Goal: Task Accomplishment & Management: Complete application form

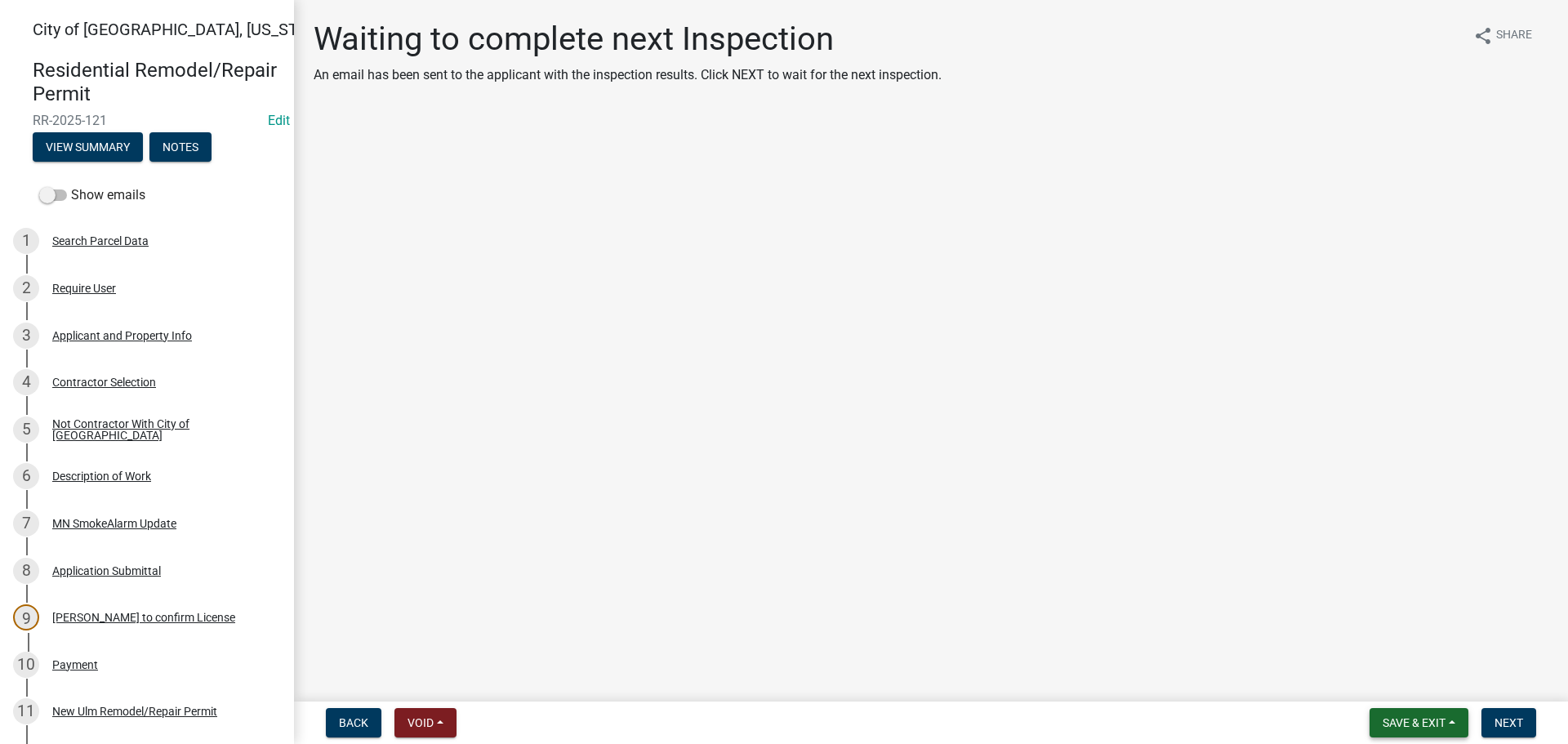
click at [1445, 727] on span "Save & Exit" at bounding box center [1413, 722] width 63 height 13
click at [1393, 691] on button "Save & Exit" at bounding box center [1403, 680] width 131 height 39
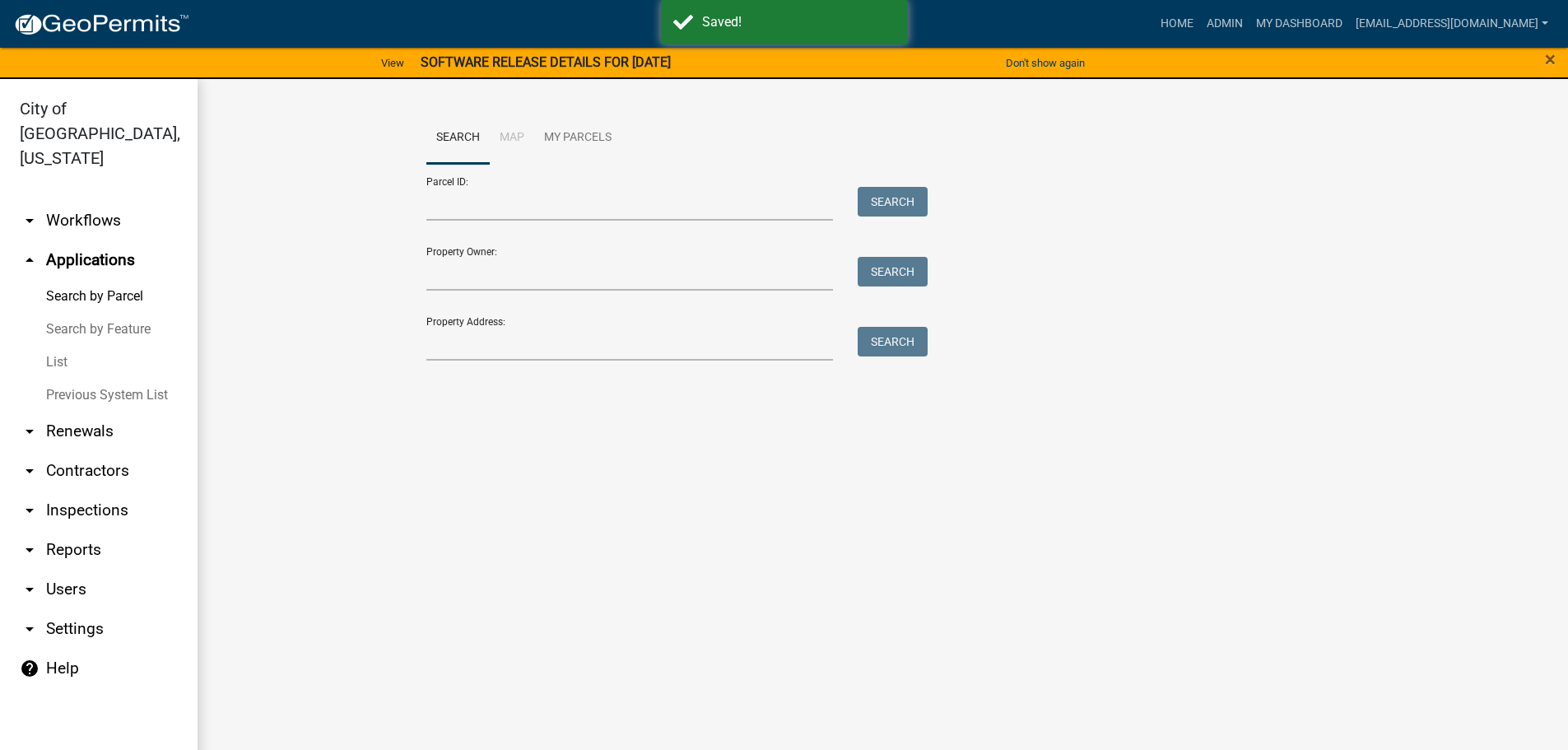
click at [462, 326] on div "Property Address: Search" at bounding box center [673, 333] width 494 height 57
click at [461, 347] on input "Property Address:" at bounding box center [630, 343] width 408 height 34
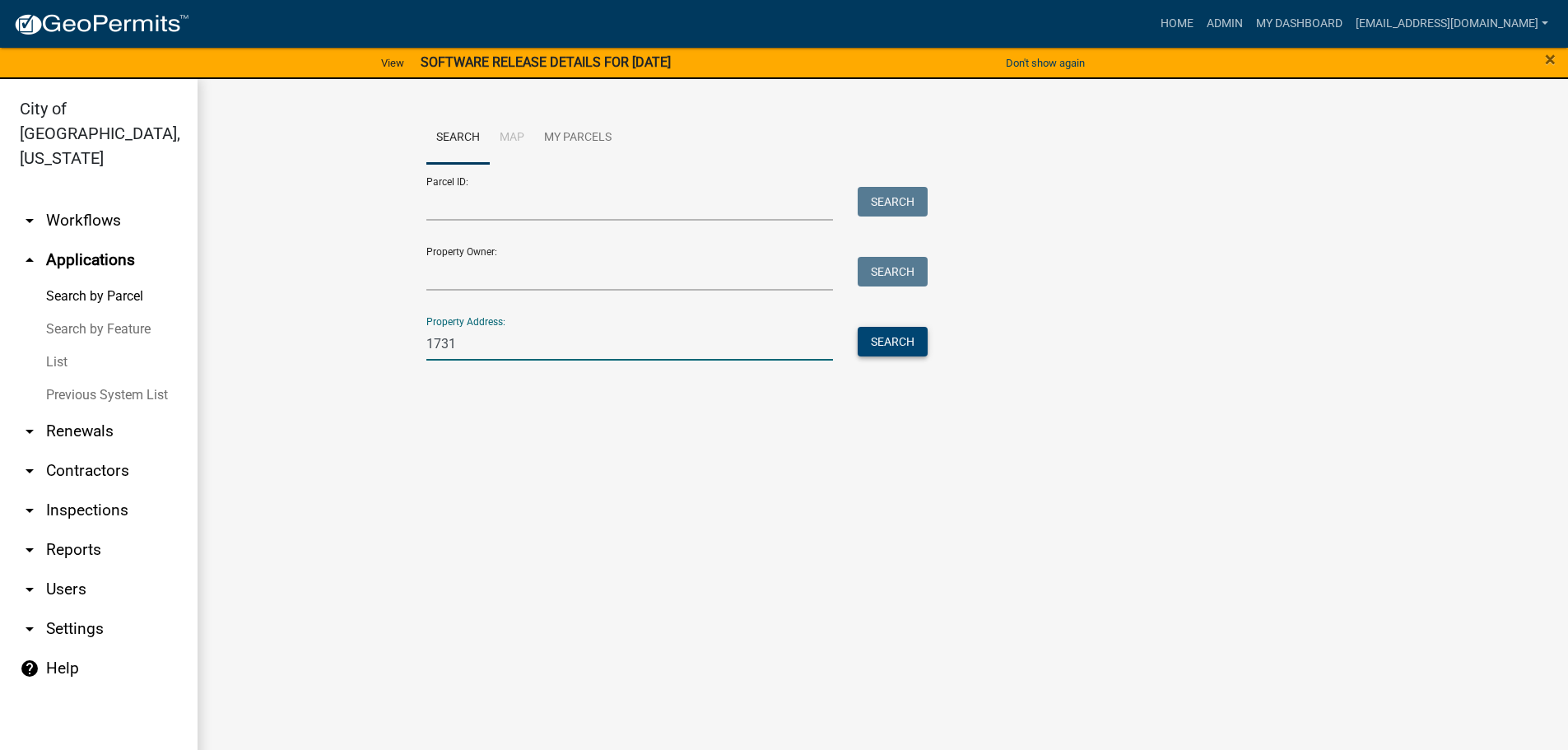
type input "1731"
click at [891, 342] on button "Search" at bounding box center [893, 341] width 70 height 29
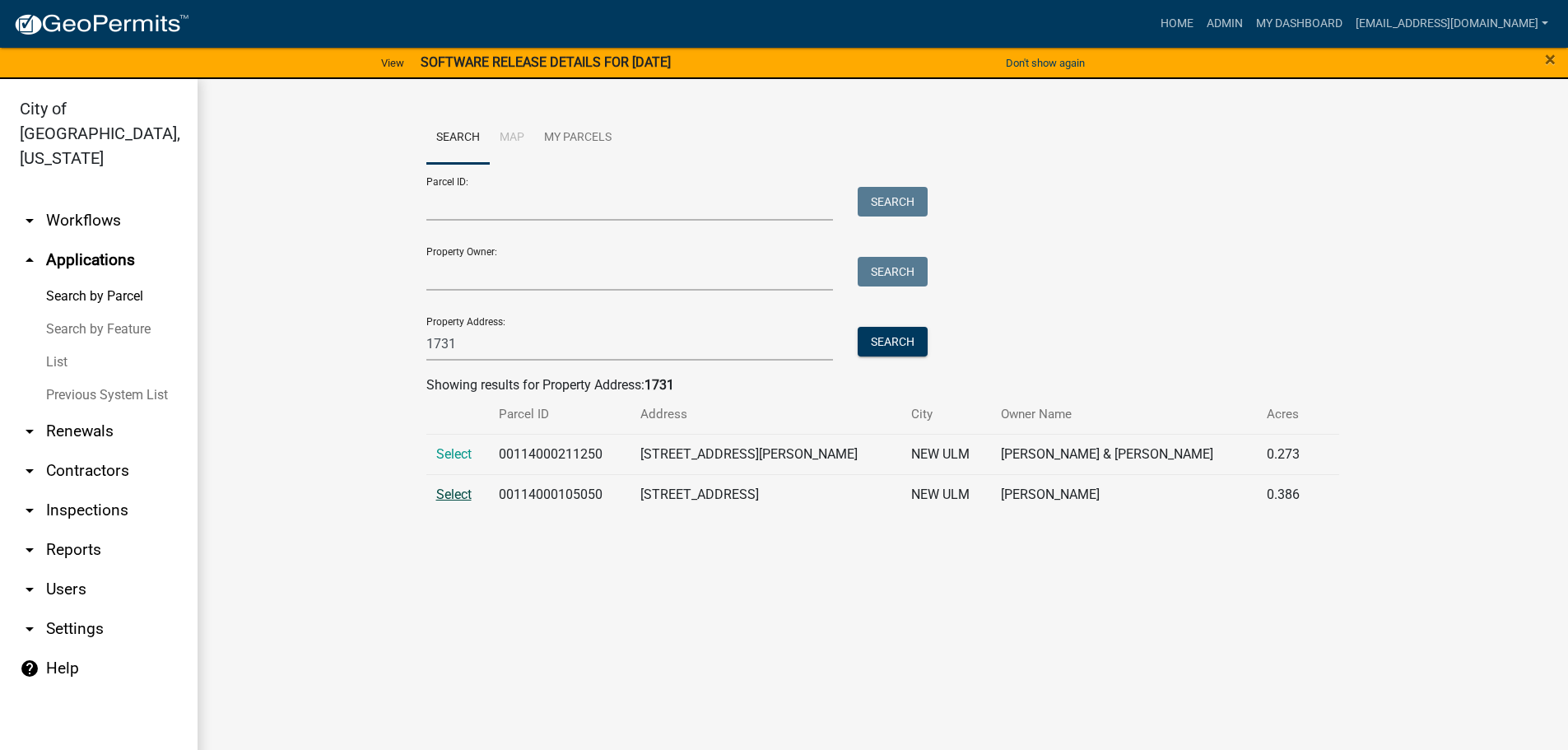
click at [464, 495] on span "Select" at bounding box center [454, 494] width 36 height 16
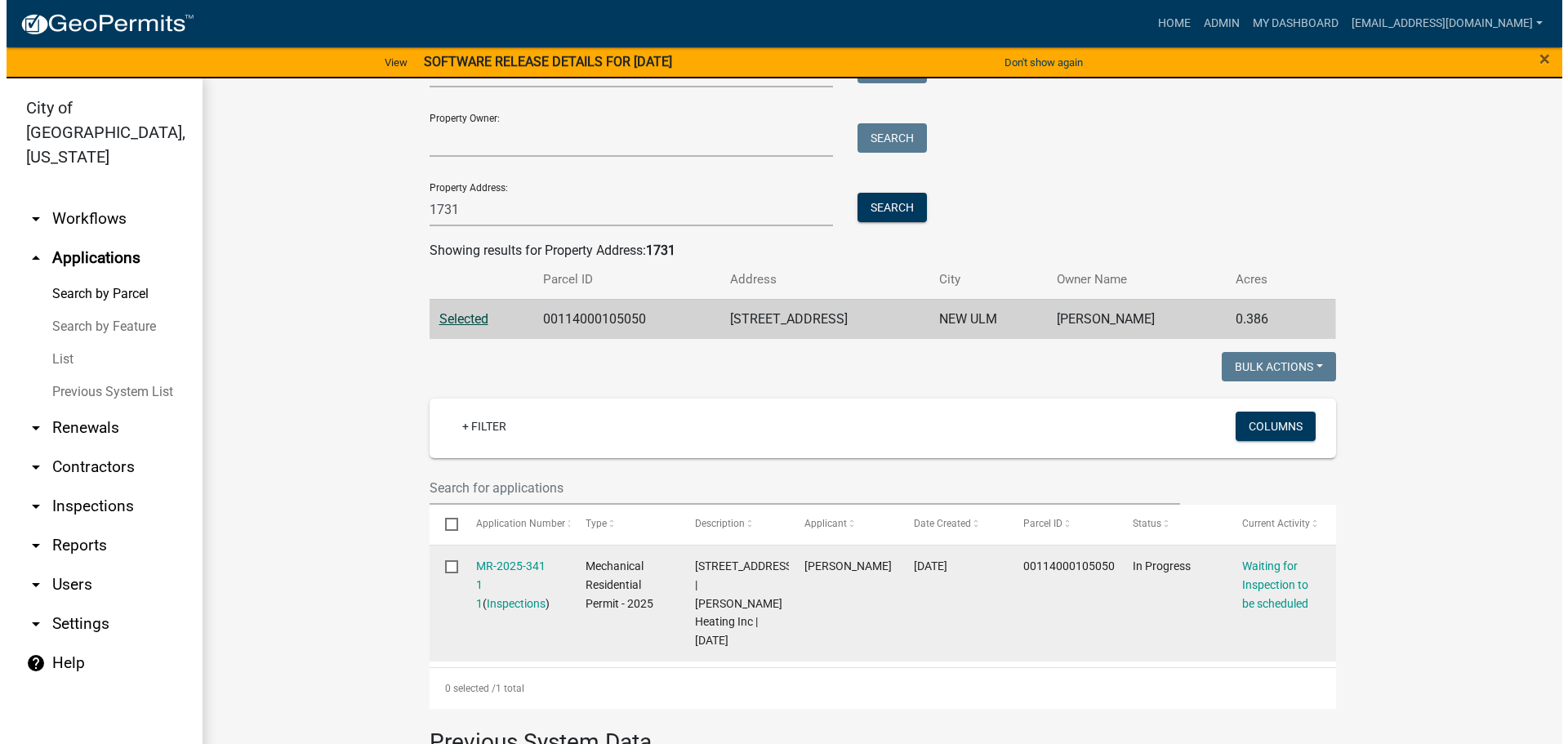
scroll to position [164, 0]
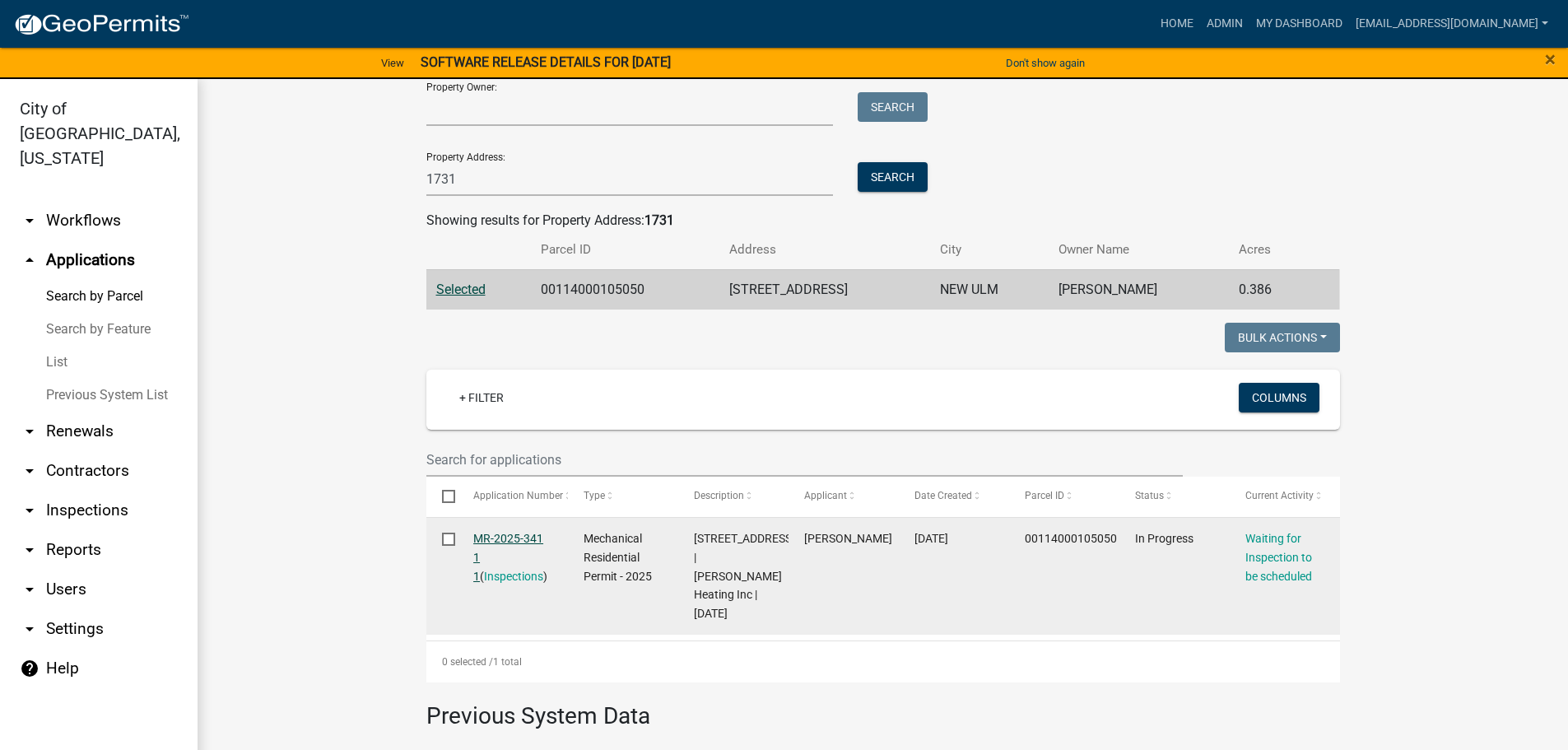
click at [511, 541] on link "MR-2025-341 1 1" at bounding box center [508, 556] width 70 height 51
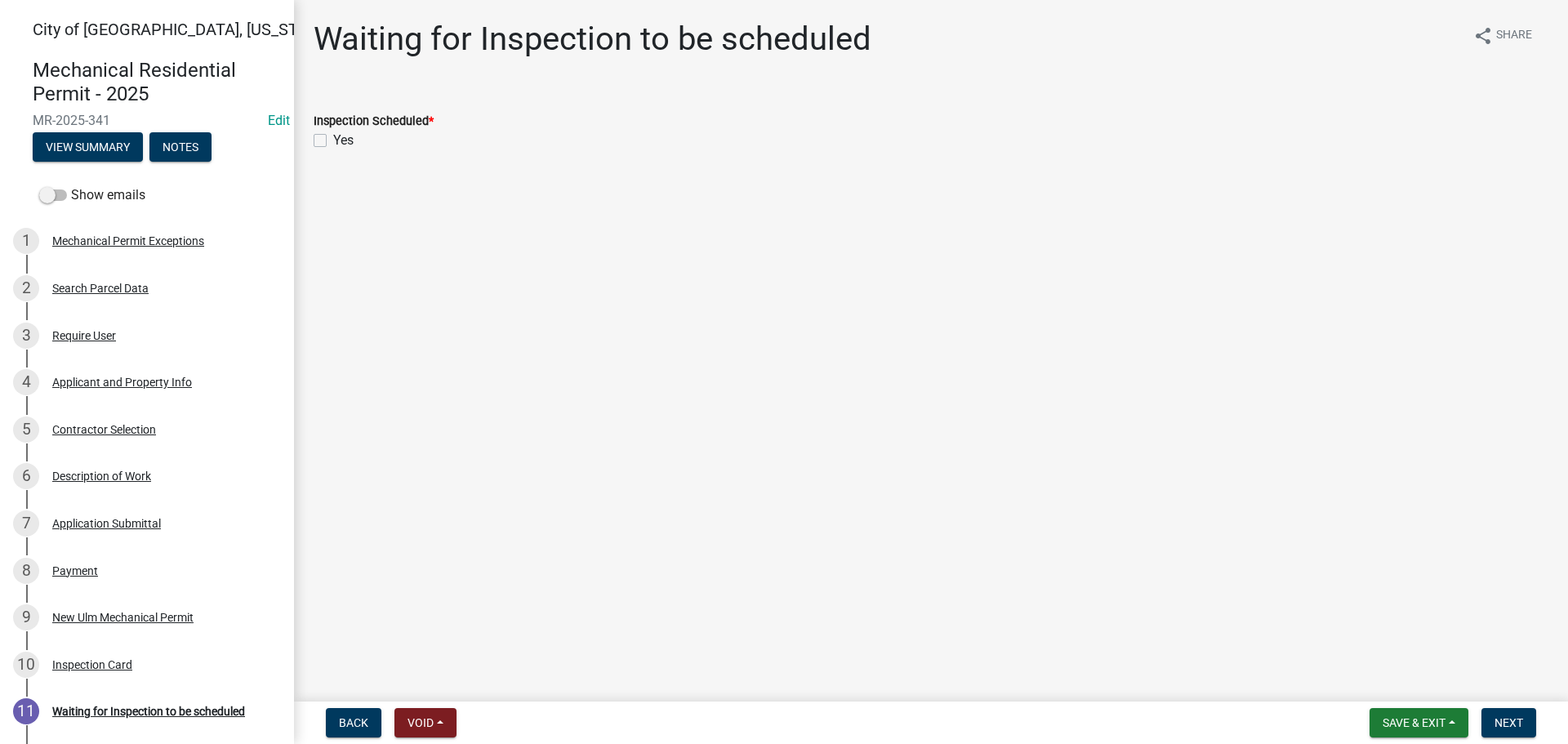
click at [334, 141] on label "Yes" at bounding box center [343, 141] width 20 height 19
click at [334, 141] on input "Yes" at bounding box center [339, 136] width 11 height 11
checkbox input "true"
click at [1518, 732] on button "Next" at bounding box center [1509, 722] width 55 height 29
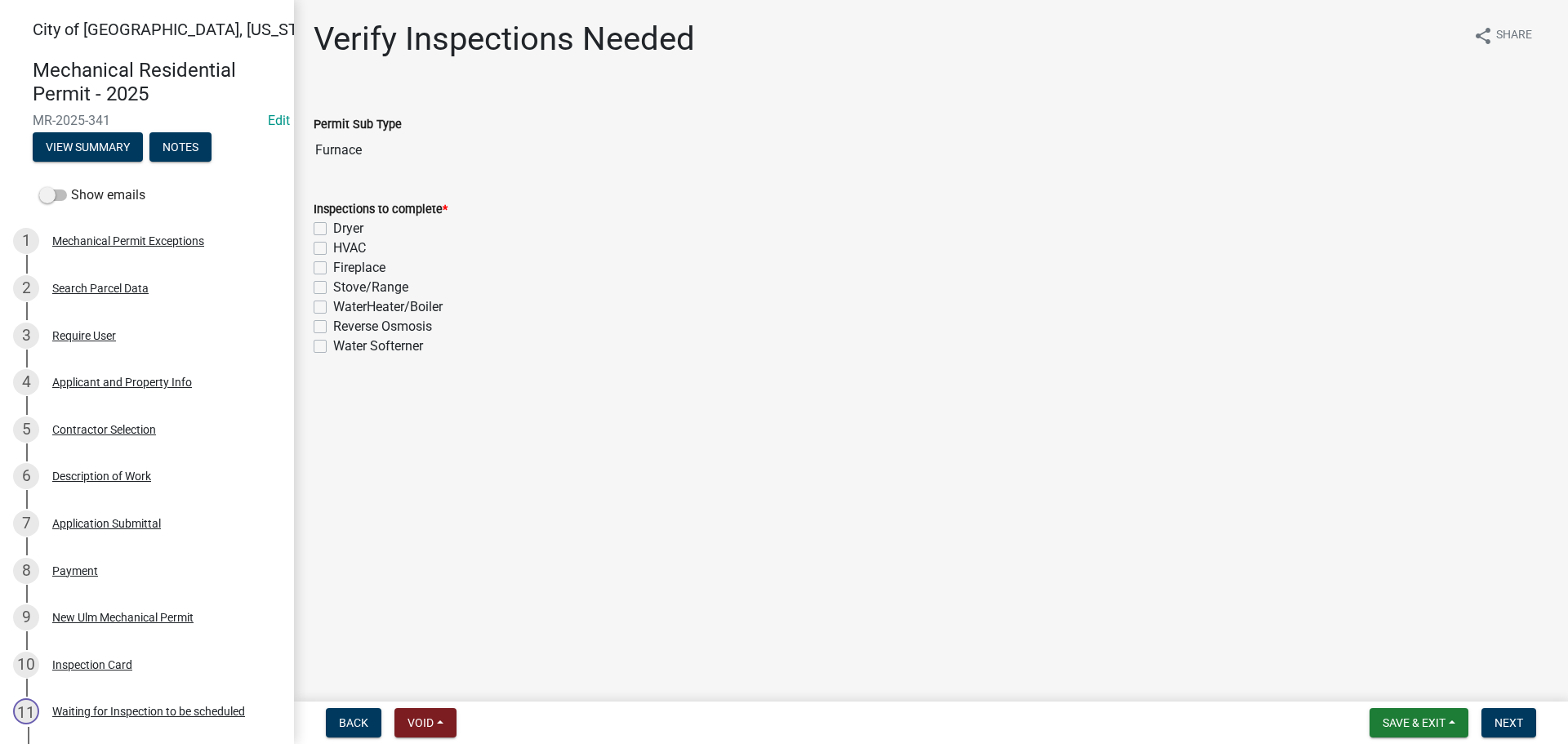
click at [334, 249] on label "HVAC" at bounding box center [350, 248] width 33 height 19
click at [334, 249] on input "HVAC" at bounding box center [339, 243] width 11 height 11
checkbox input "true"
checkbox input "false"
checkbox input "true"
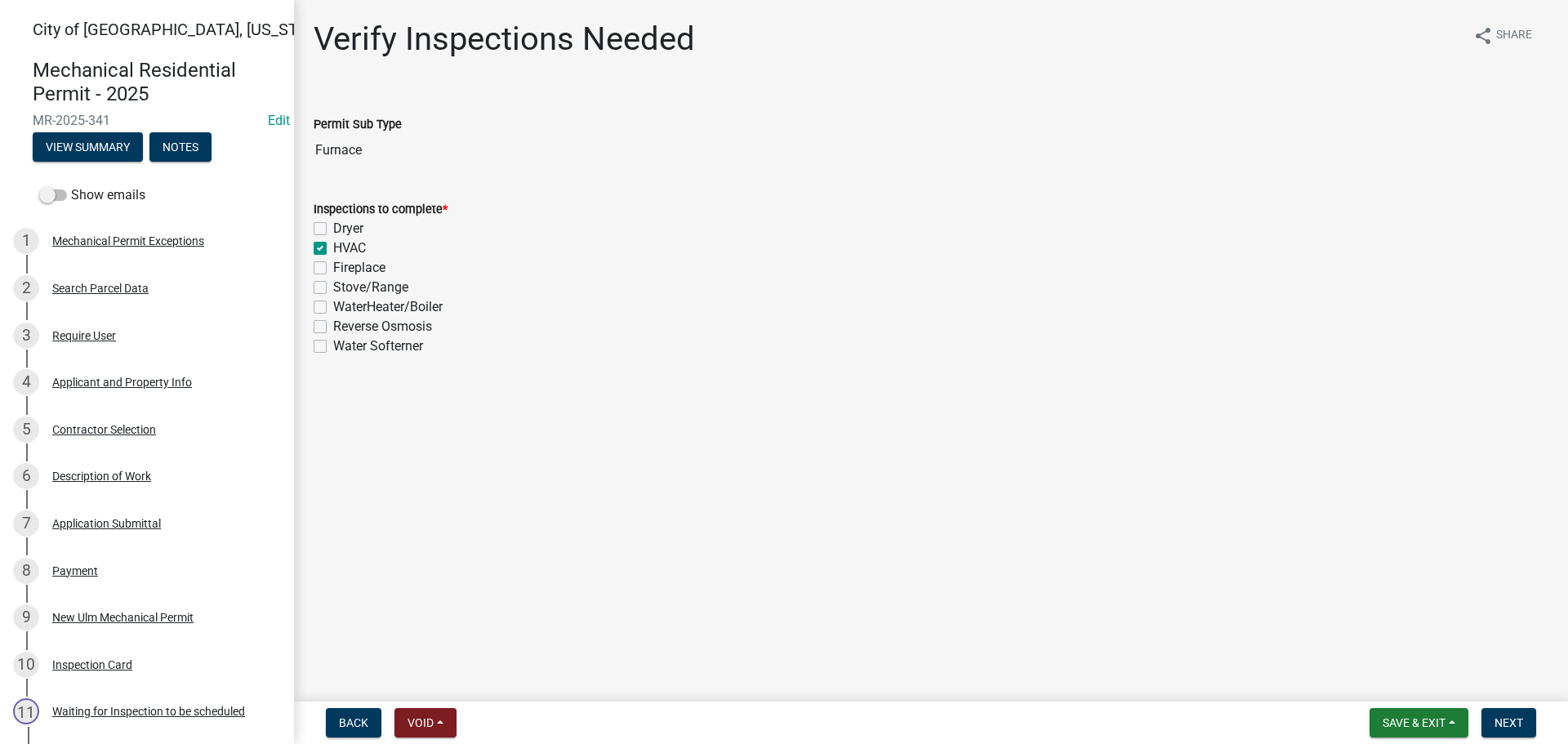
checkbox input "false"
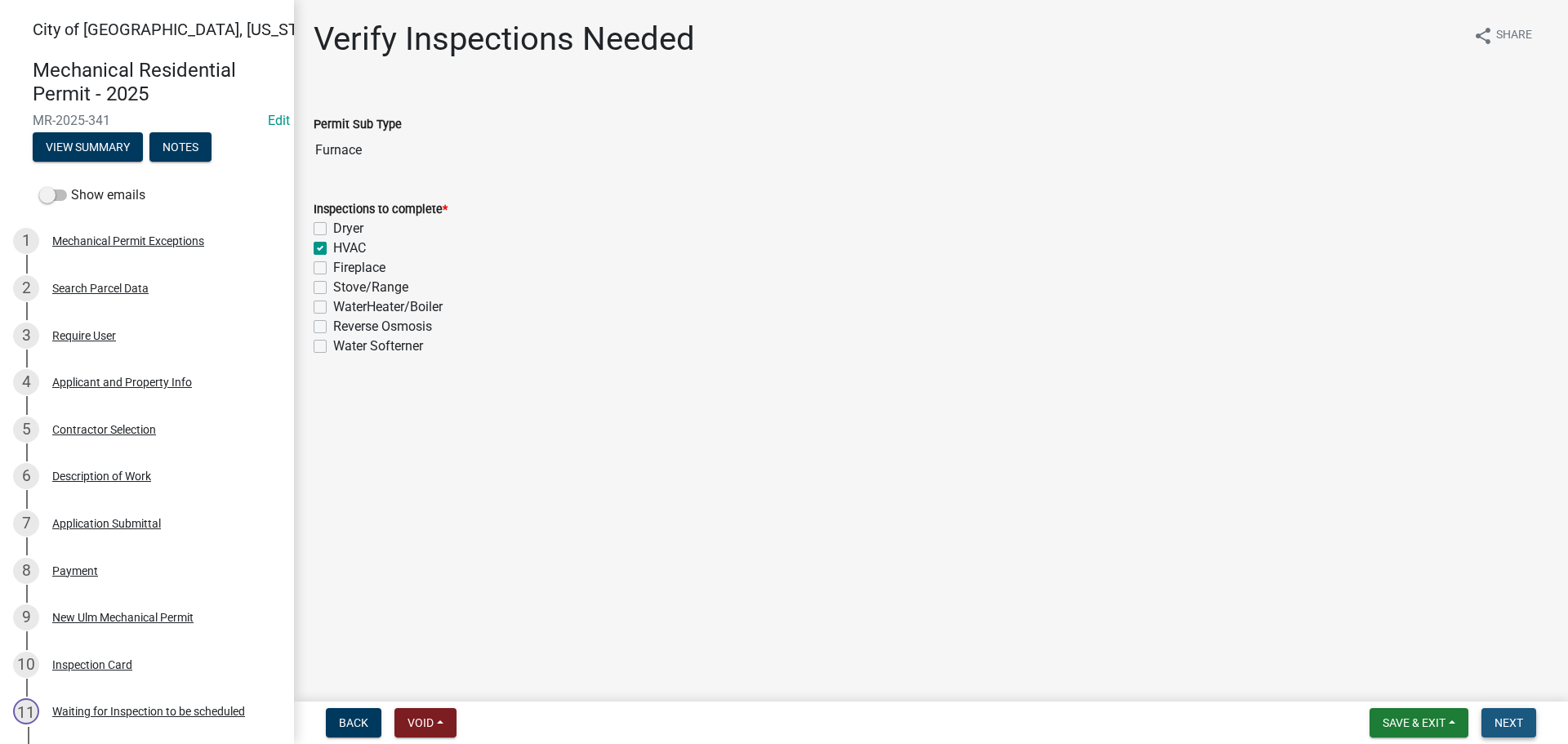
click at [1515, 723] on span "Next" at bounding box center [1509, 722] width 28 height 13
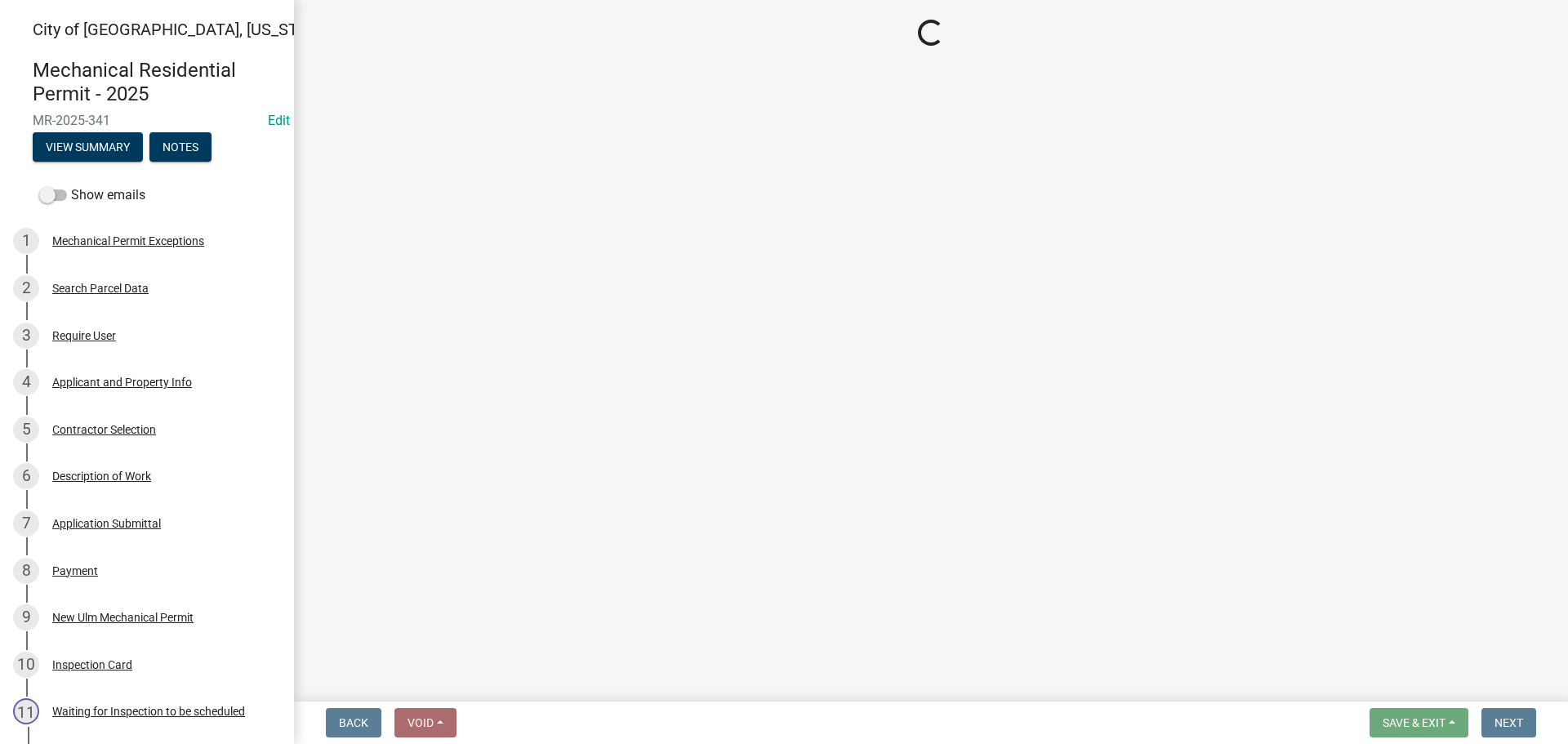
select select "805d55ac-e238-4e04-8f8e-acc067f36c3e"
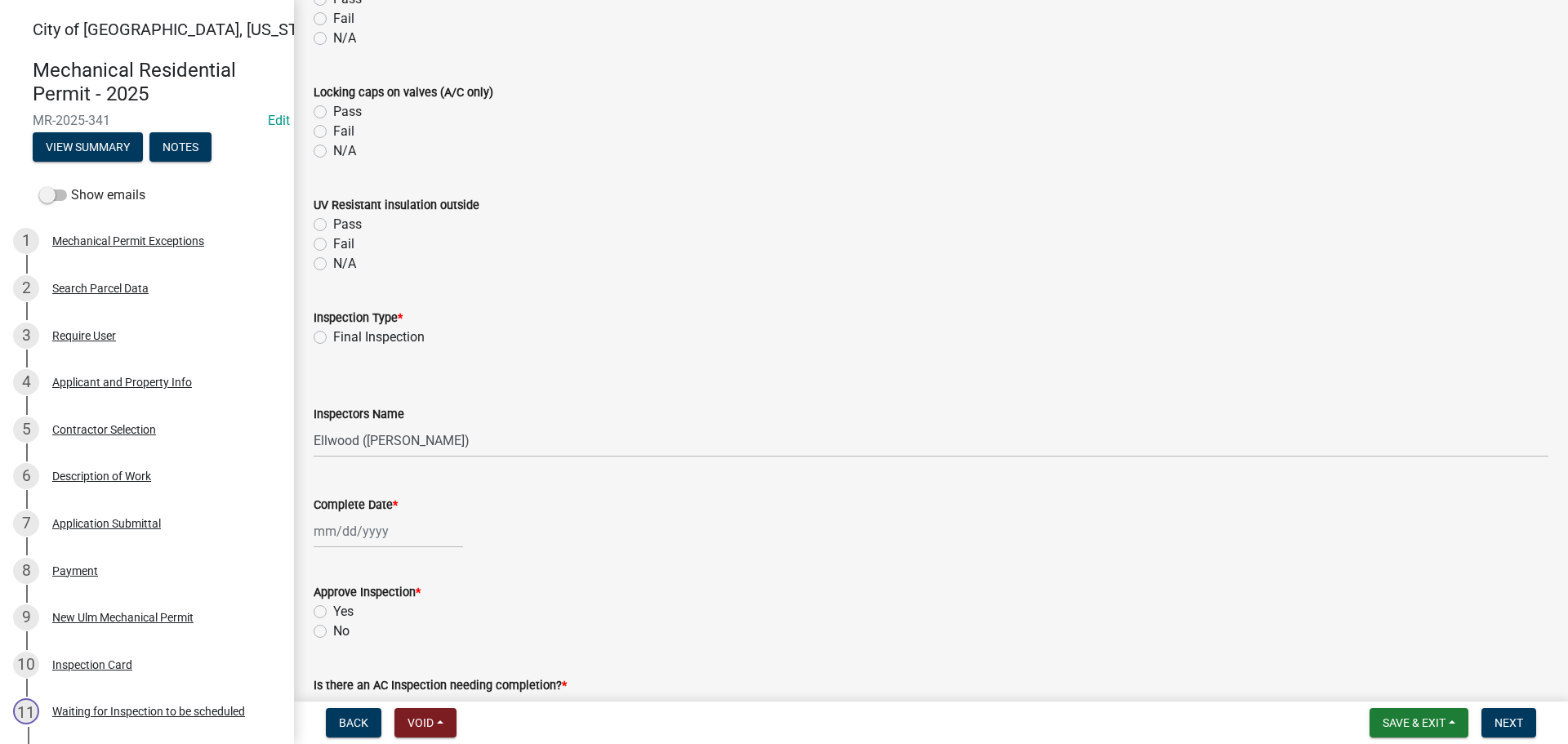
scroll to position [1633, 0]
click at [334, 335] on label "Final Inspection" at bounding box center [379, 336] width 91 height 19
click at [334, 335] on input "Final Inspection" at bounding box center [339, 332] width 11 height 11
radio input "true"
click at [373, 436] on select "Select Item... [PERSON_NAME] ([PERSON_NAME] - City of [GEOGRAPHIC_DATA]) [GEOGR…" at bounding box center [930, 440] width 1234 height 34
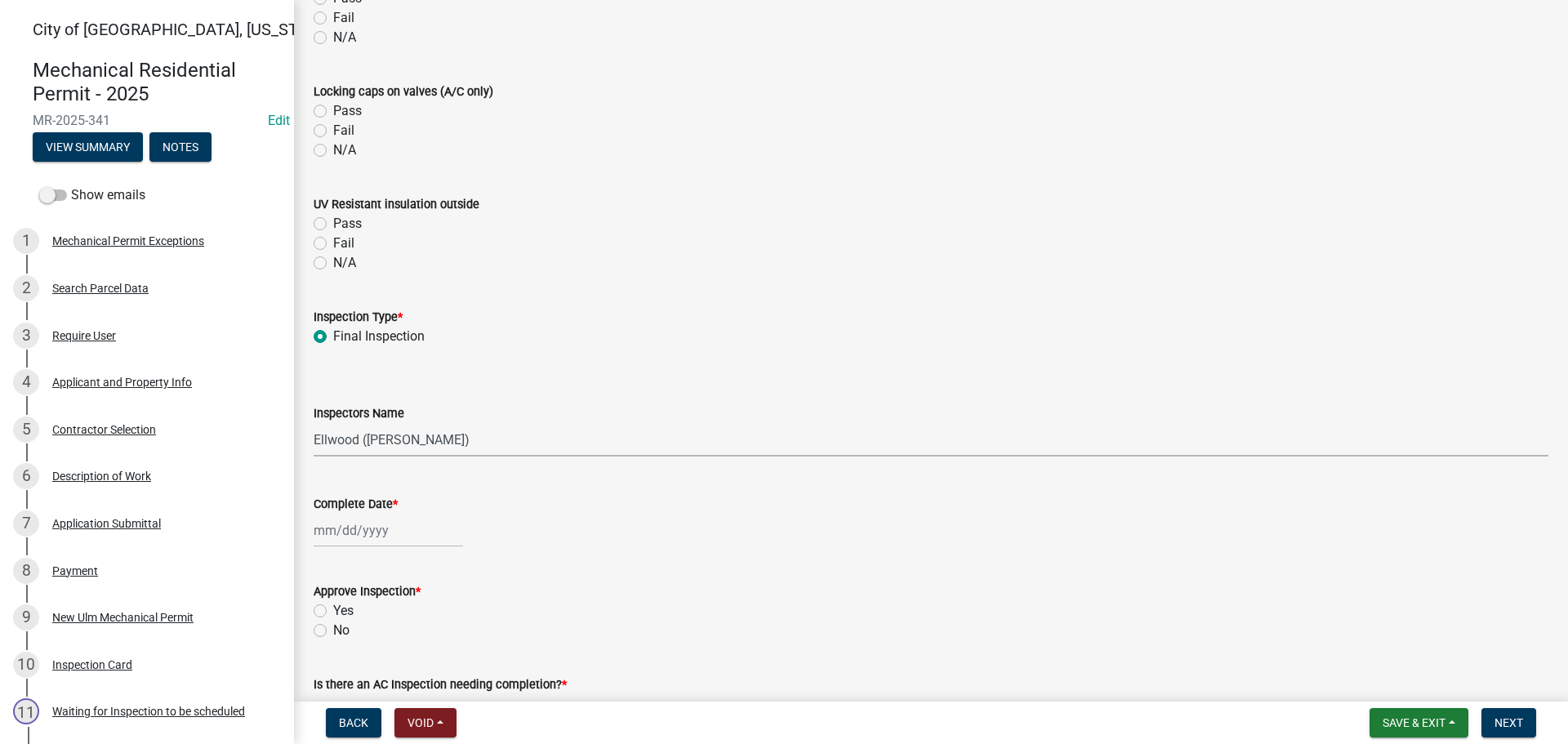
select select "cd72df13-1819-4c17-818e-bd68a66556fb"
click at [313, 423] on select "Select Item... [PERSON_NAME] ([PERSON_NAME] - City of [GEOGRAPHIC_DATA]) [GEOGR…" at bounding box center [930, 440] width 1234 height 34
click at [352, 538] on div at bounding box center [388, 530] width 150 height 34
select select "9"
select select "2025"
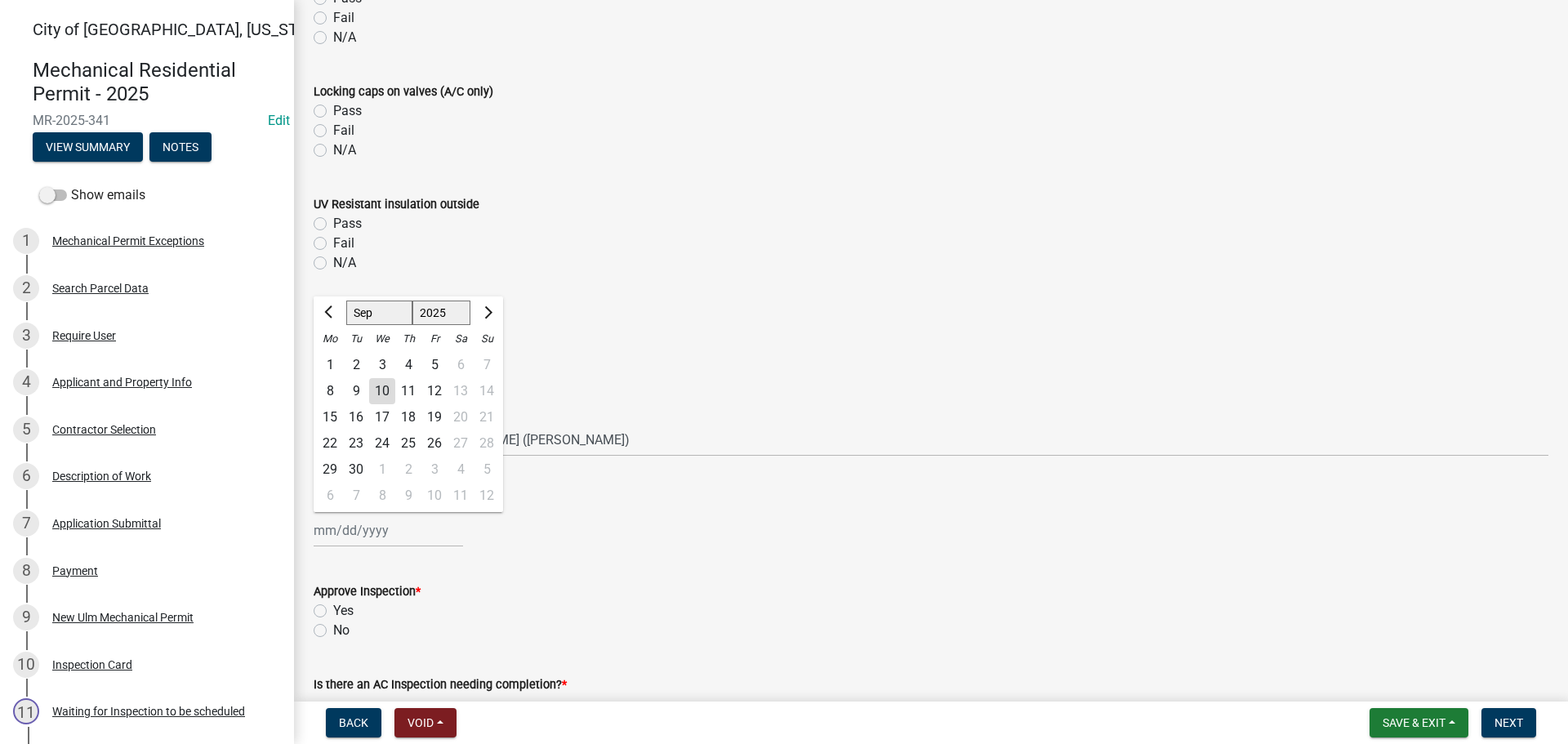
click at [381, 395] on div "10" at bounding box center [382, 391] width 27 height 27
type input "[DATE]"
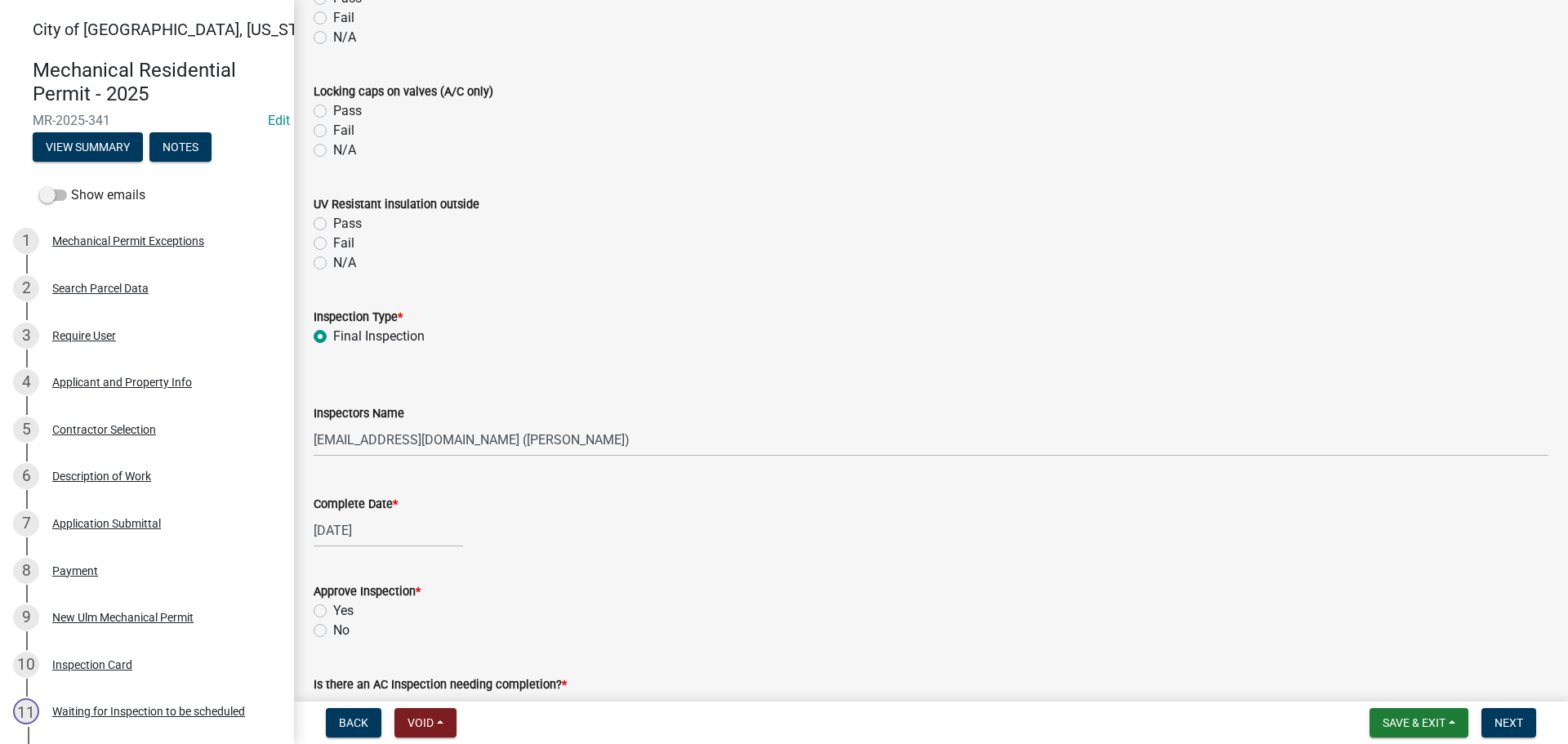
click at [334, 605] on label "Yes" at bounding box center [343, 610] width 20 height 19
click at [334, 605] on input "Yes" at bounding box center [339, 606] width 11 height 11
radio input "true"
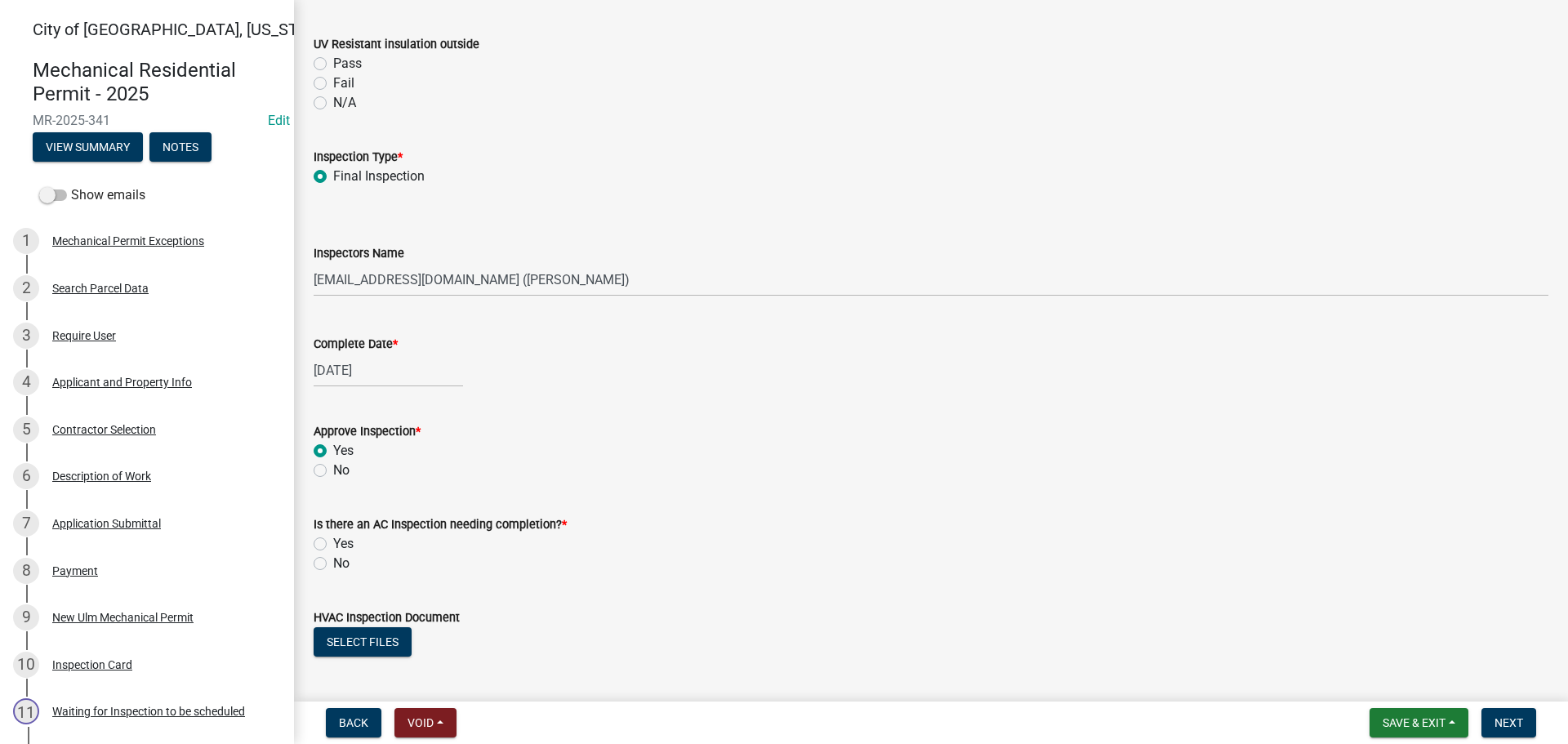
scroll to position [1960, 0]
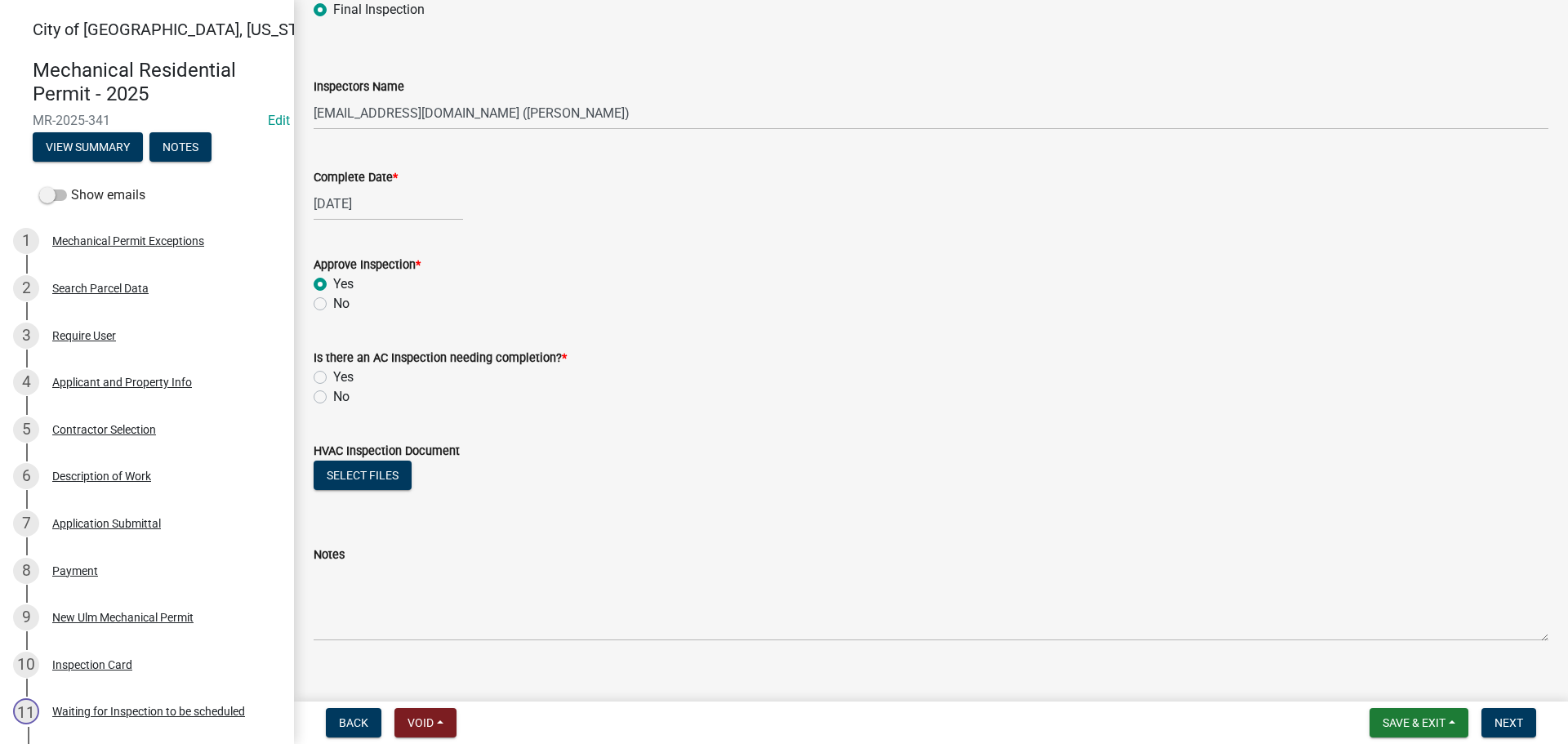
click at [334, 400] on label "No" at bounding box center [342, 396] width 16 height 19
click at [334, 397] on input "No" at bounding box center [339, 392] width 11 height 11
radio input "true"
click at [1496, 716] on span "Next" at bounding box center [1509, 722] width 28 height 13
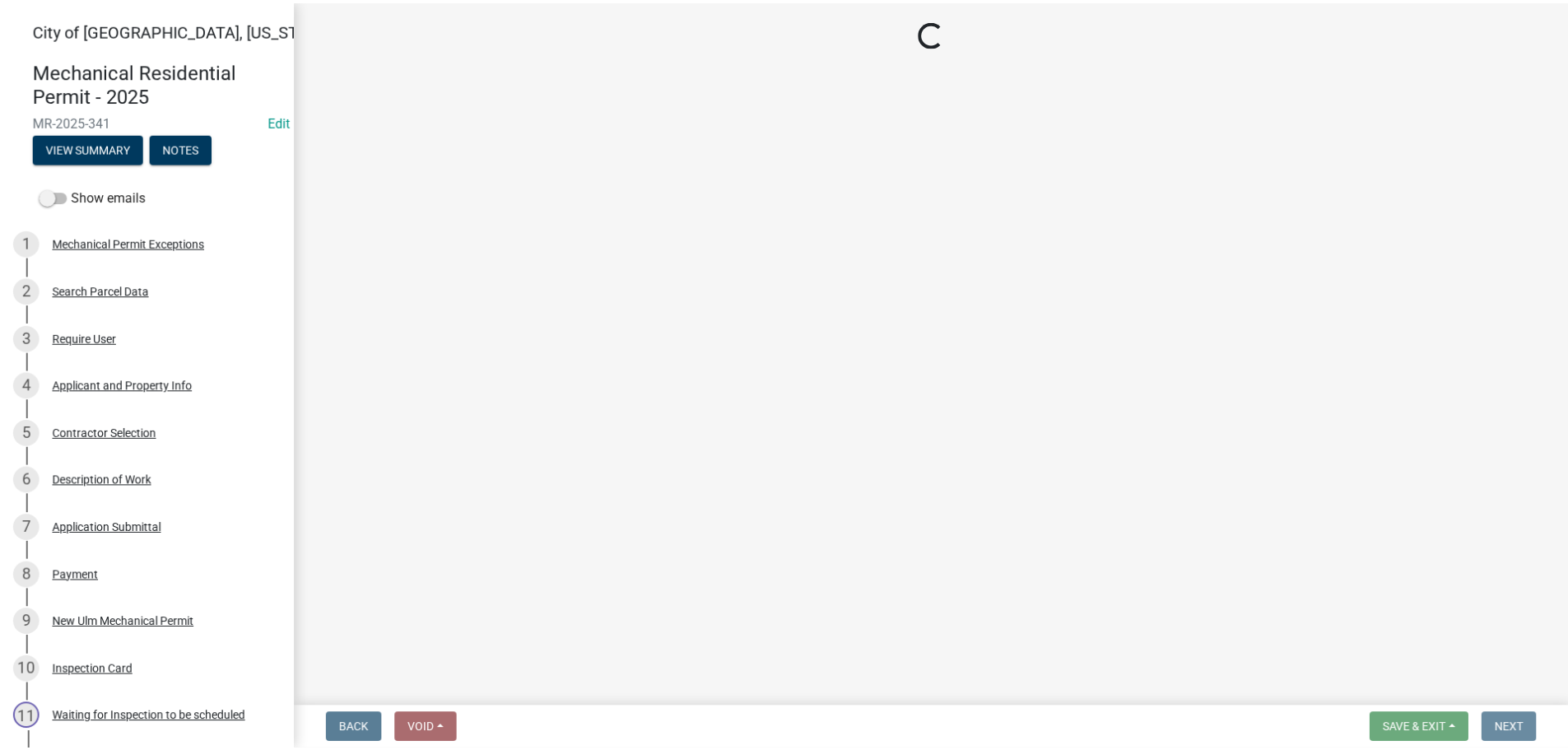
scroll to position [0, 0]
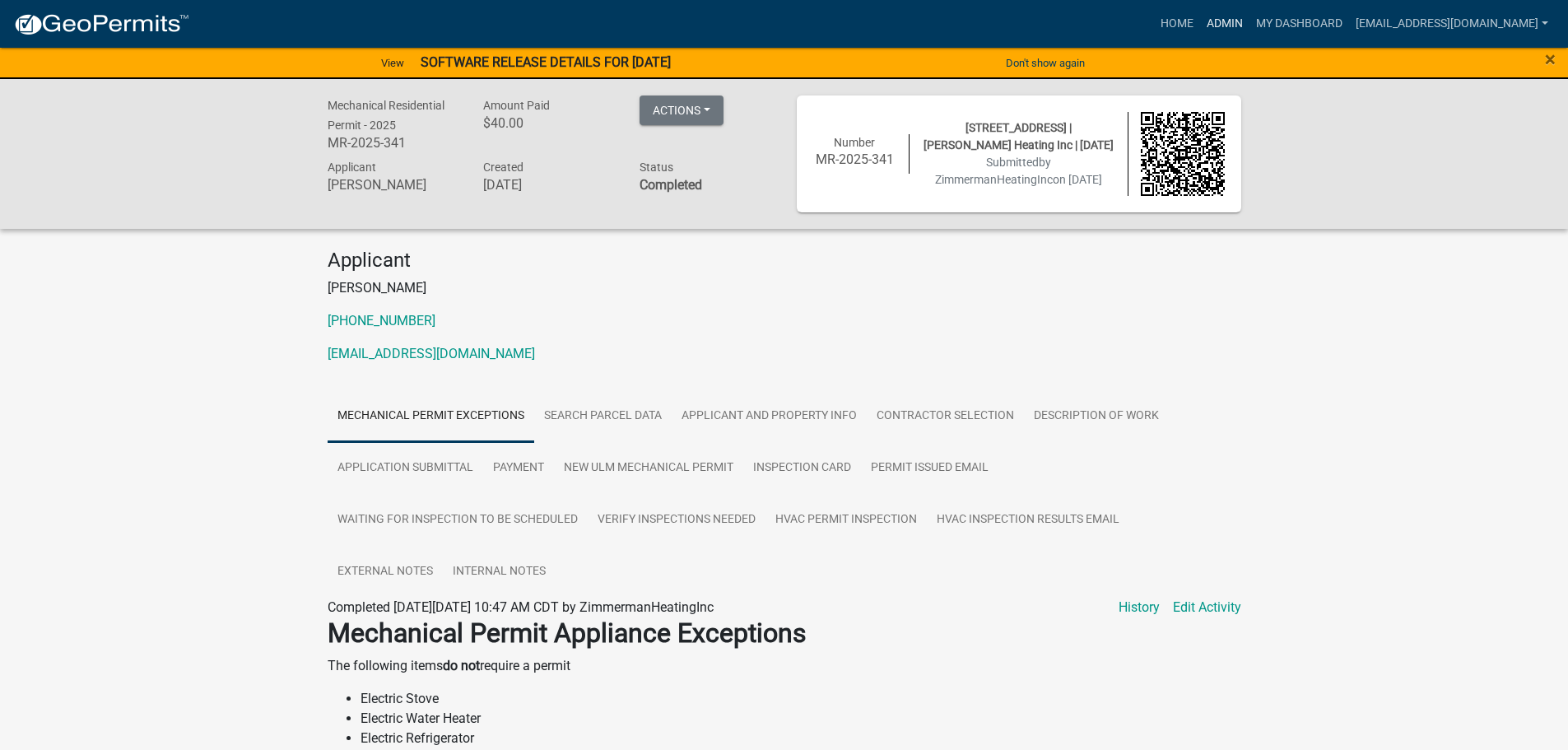
click at [1250, 26] on link "Admin" at bounding box center [1224, 23] width 49 height 31
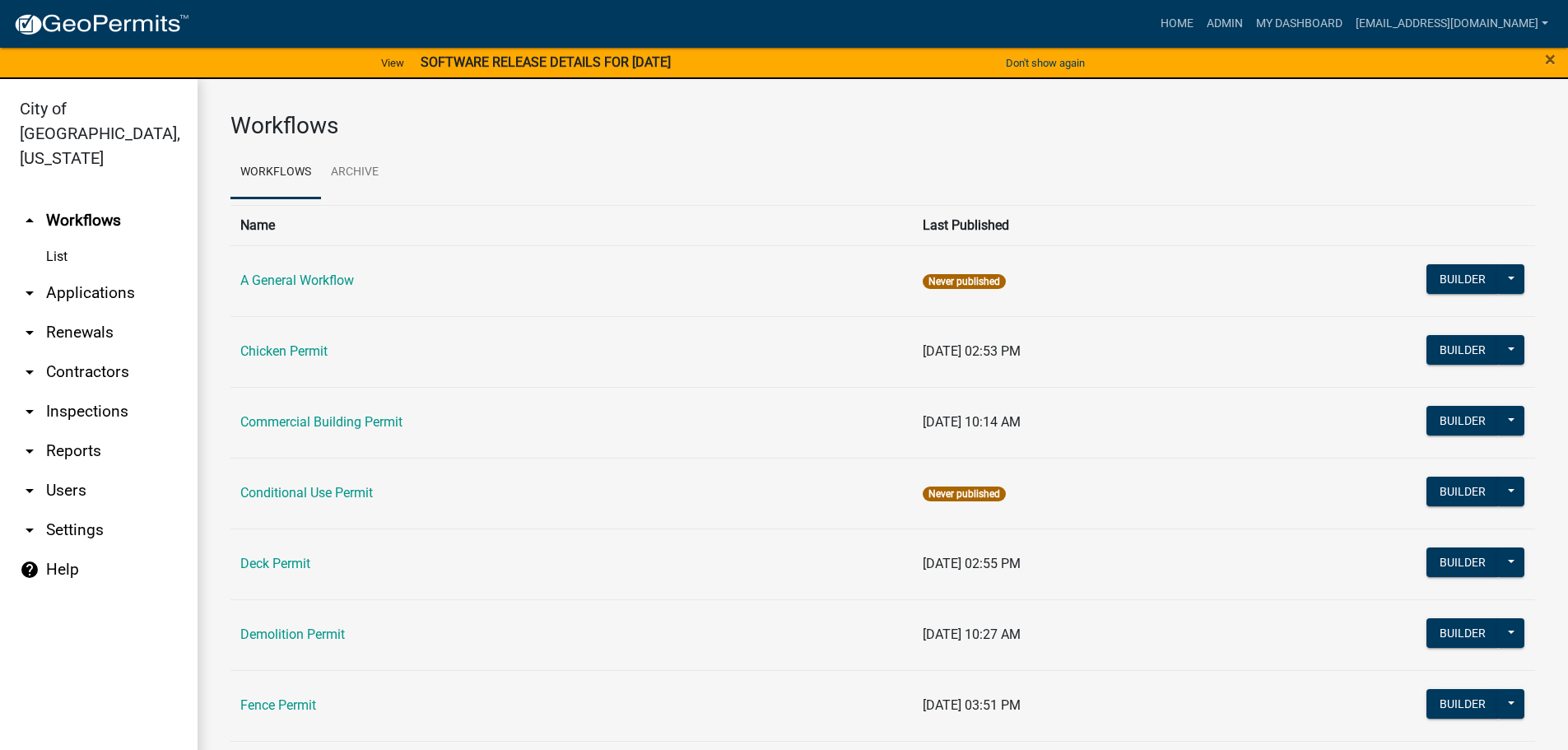
click at [73, 273] on link "arrow_drop_down Applications" at bounding box center [98, 293] width 197 height 39
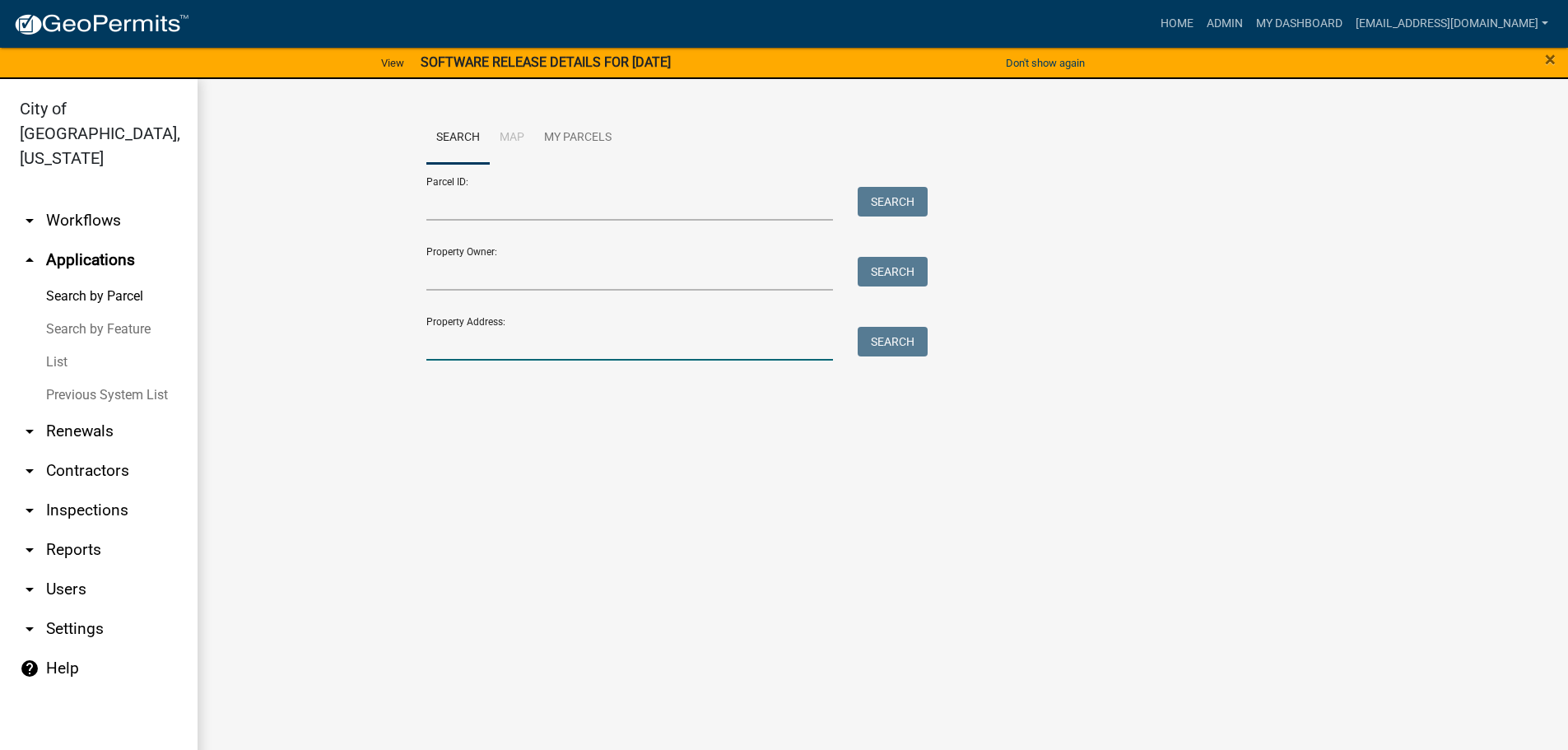
click at [458, 342] on input "Property Address:" at bounding box center [630, 343] width 408 height 34
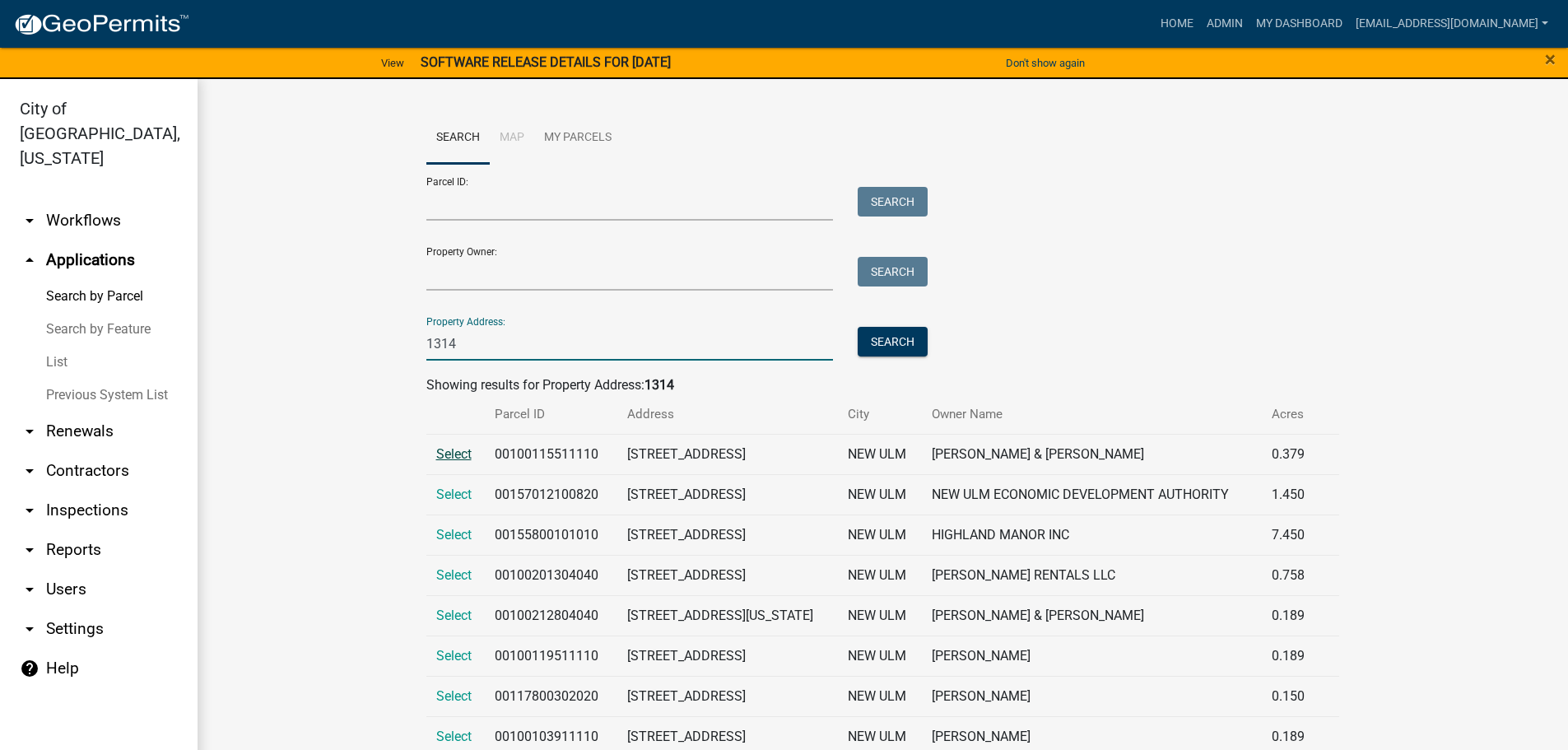
type input "1314"
click at [458, 457] on span "Select" at bounding box center [454, 454] width 36 height 16
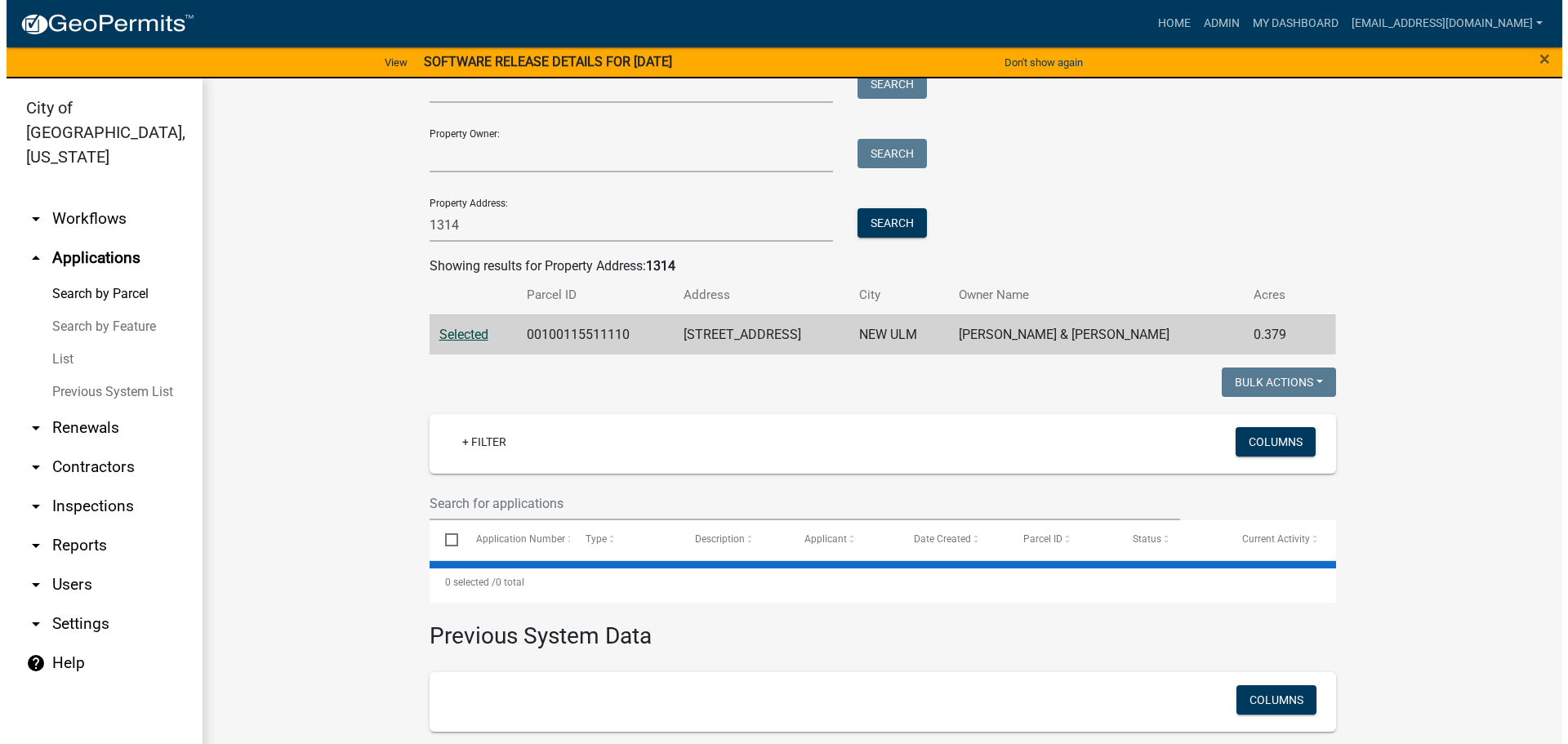
scroll to position [245, 0]
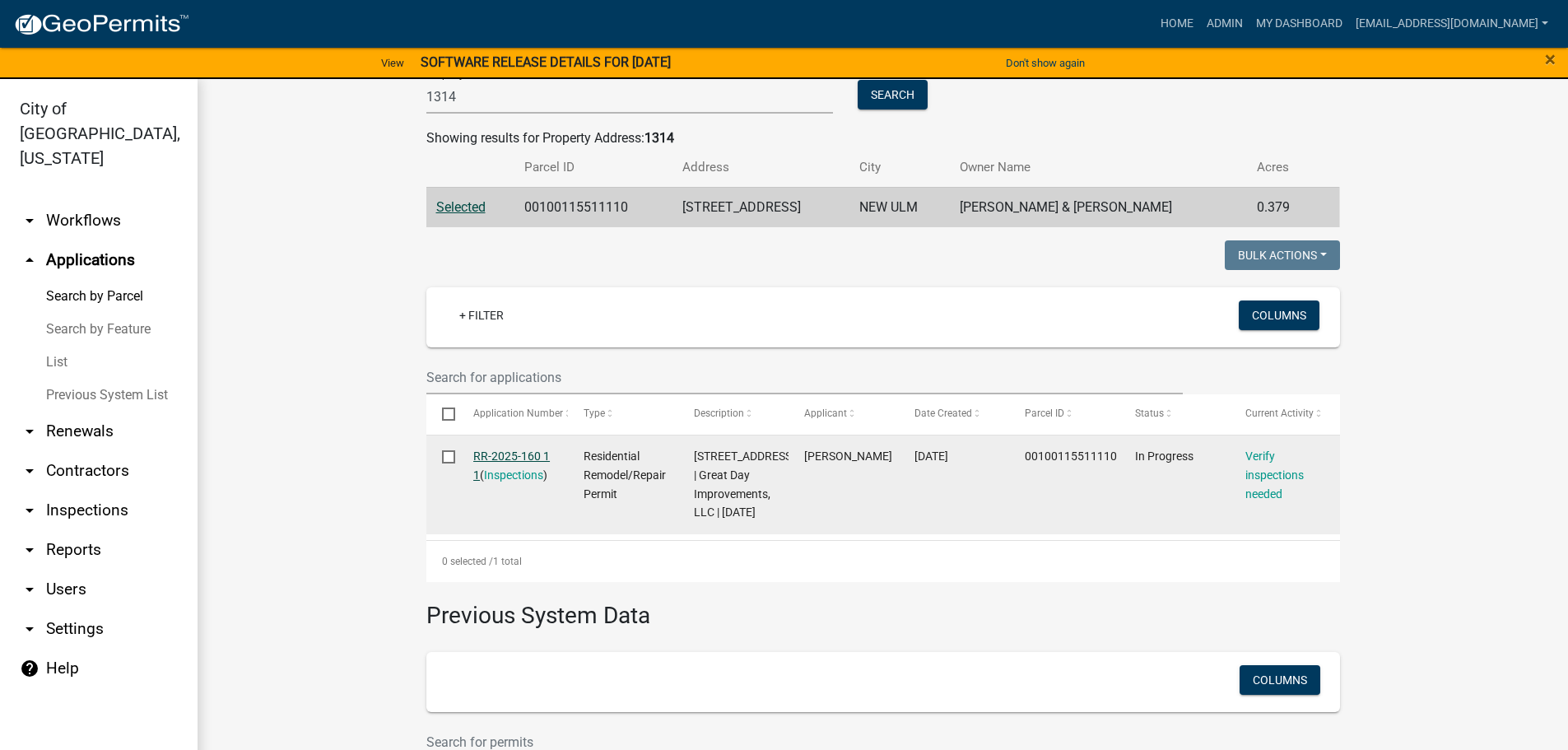
click at [513, 461] on link "RR-2025-160 1 1" at bounding box center [512, 466] width 77 height 32
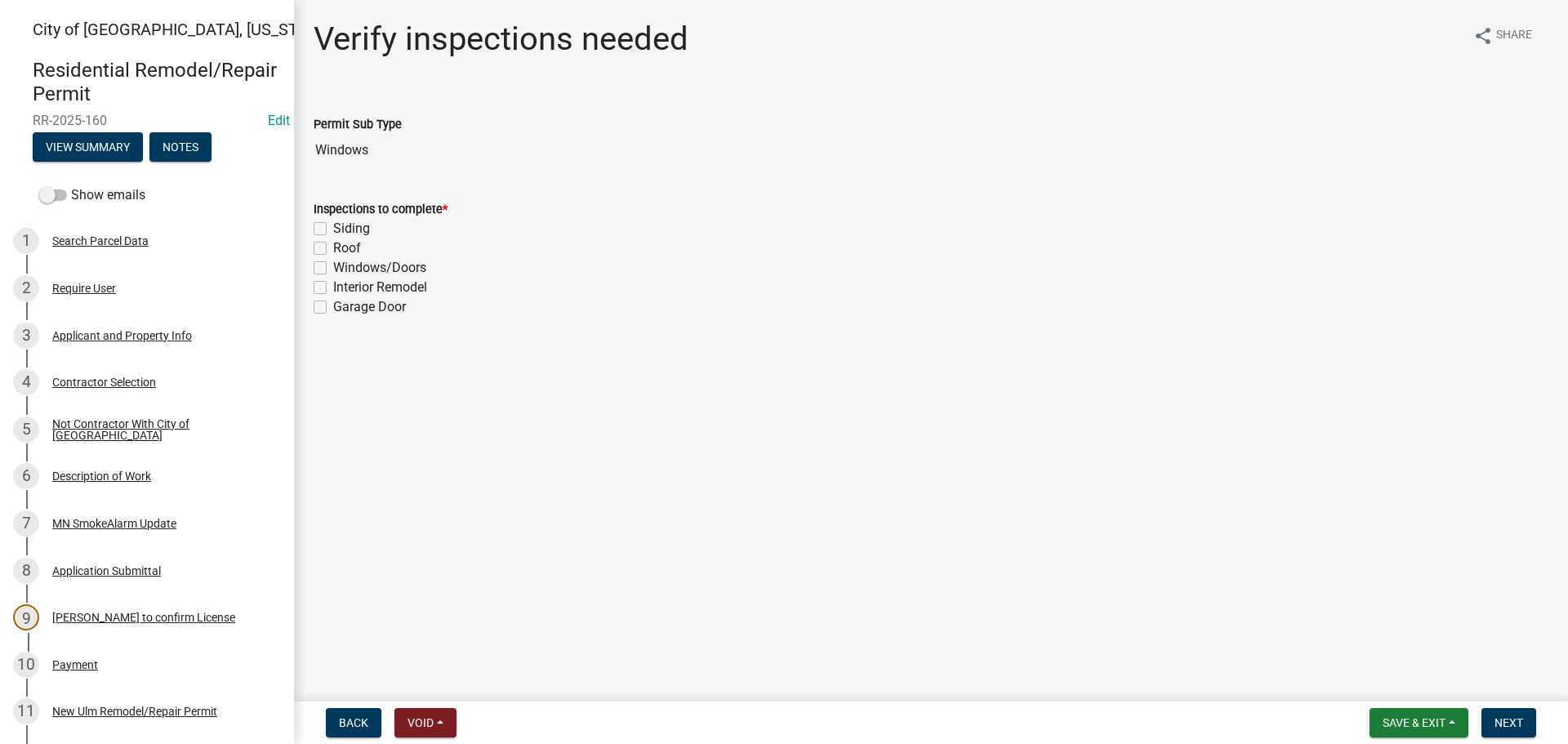
click at [334, 265] on label "Windows/Doors" at bounding box center [380, 268] width 93 height 19
click at [334, 265] on input "Windows/Doors" at bounding box center [339, 264] width 11 height 11
checkbox input "true"
checkbox input "false"
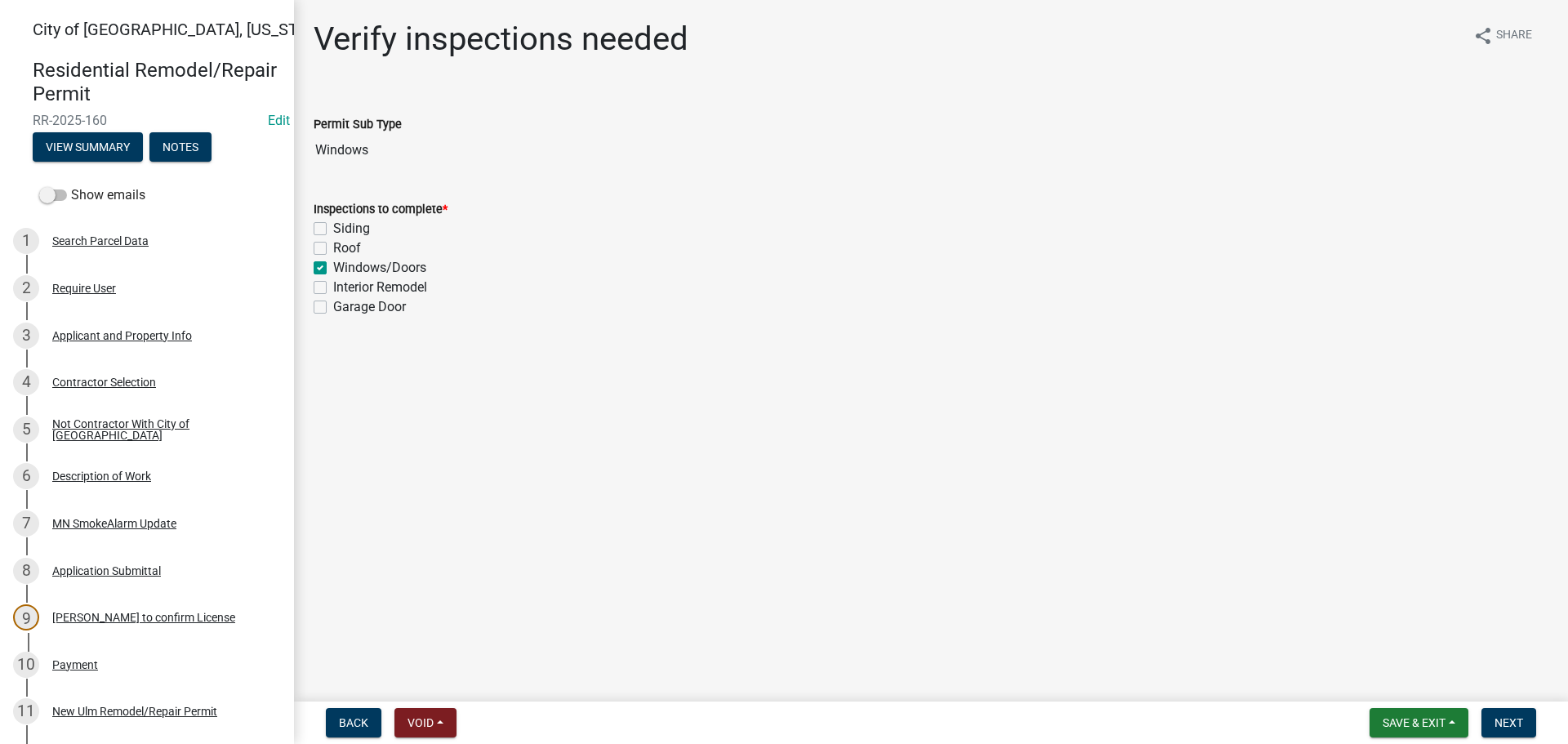
checkbox input "true"
checkbox input "false"
click at [1498, 714] on button "Next" at bounding box center [1509, 722] width 55 height 29
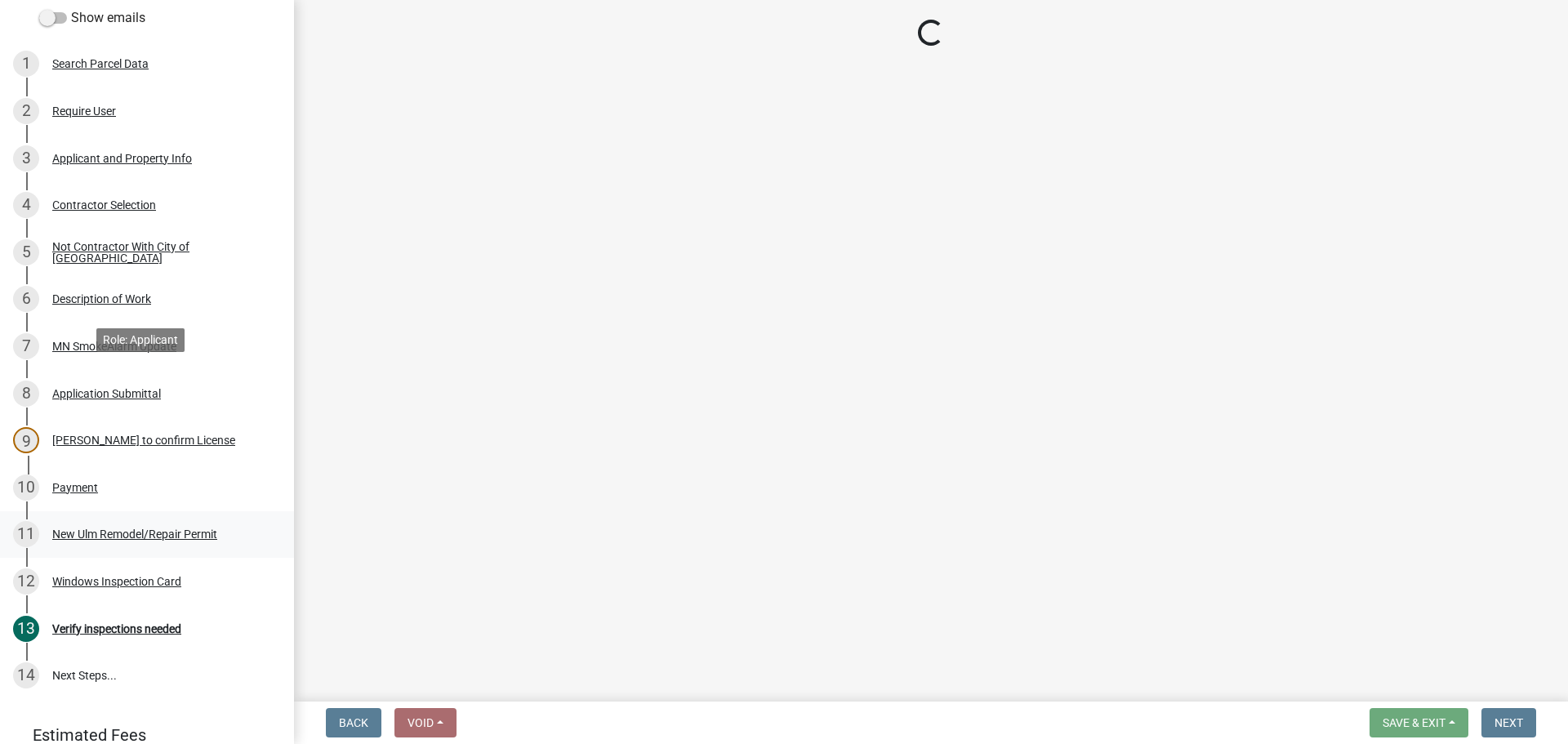
scroll to position [326, 0]
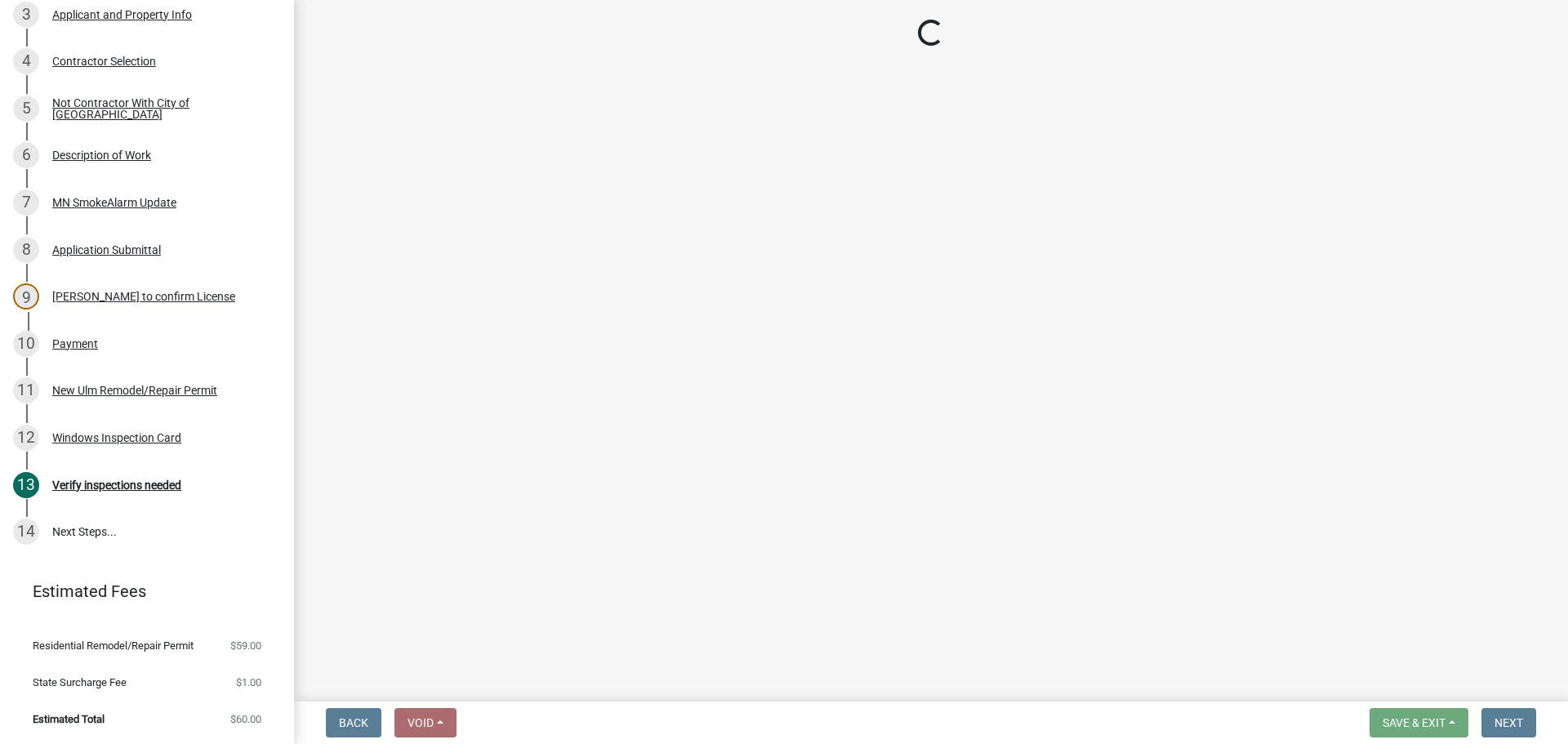
select select "805d55ac-e238-4e04-8f8e-acc067f36c3e"
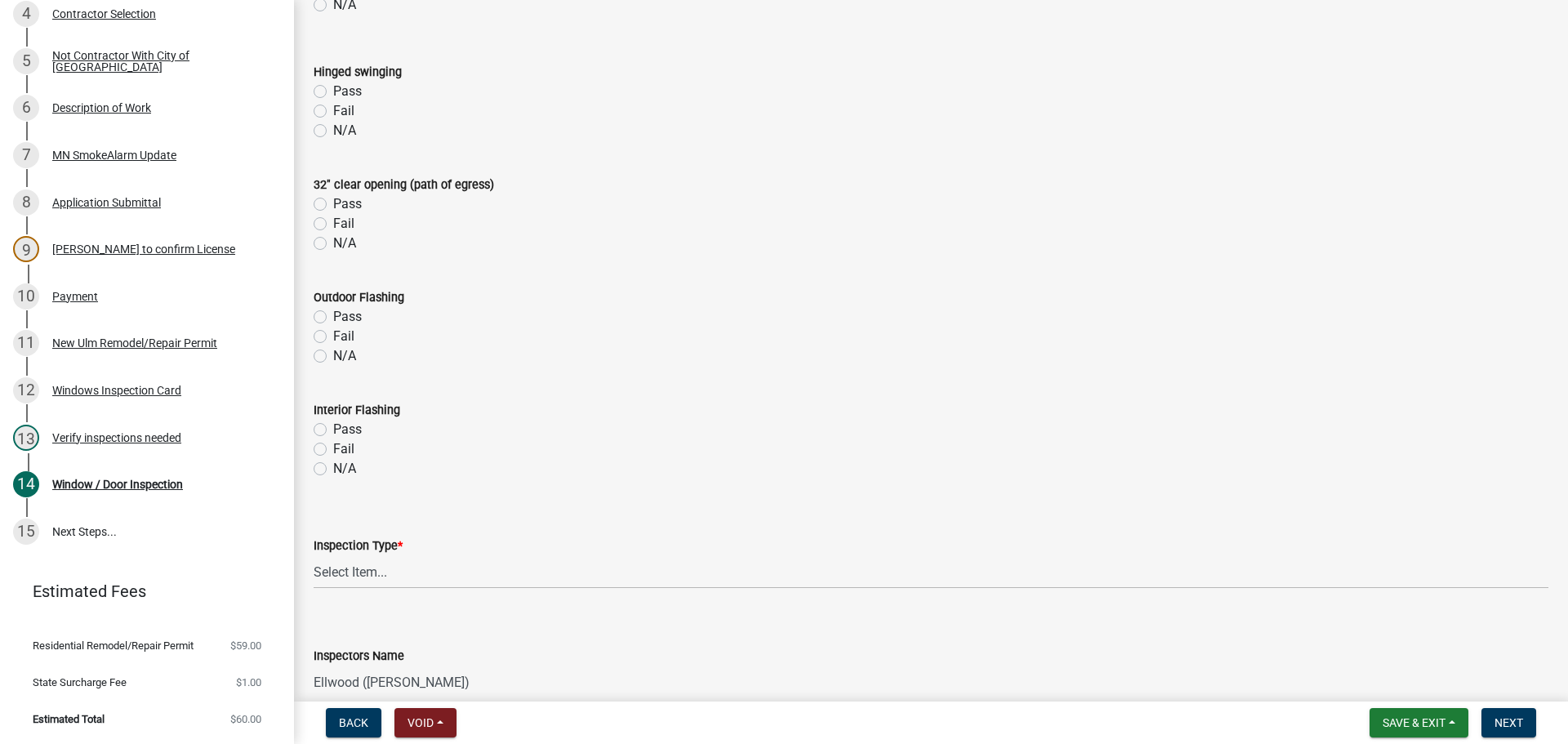
scroll to position [898, 0]
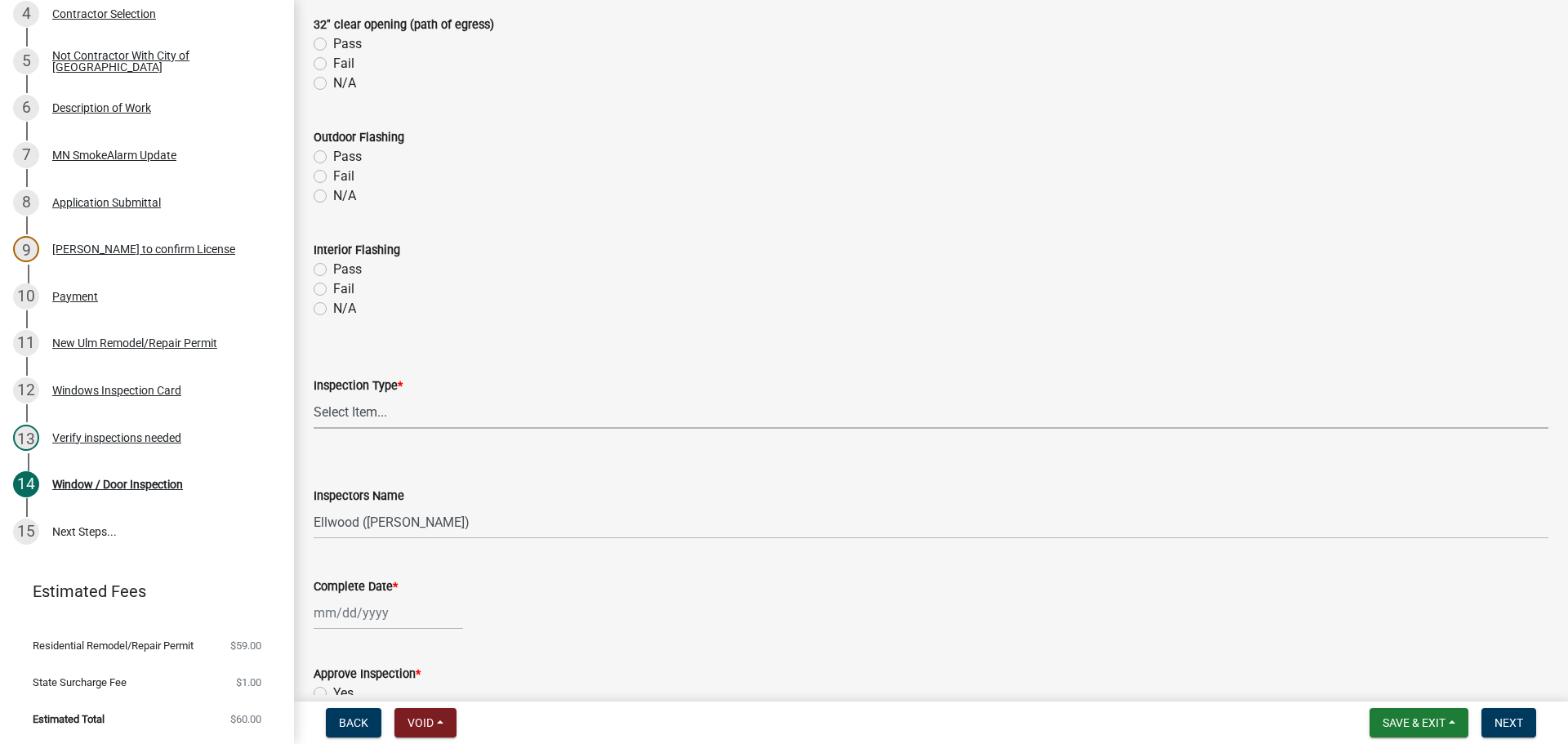
click at [329, 420] on select "Select Item... Final Inspection" at bounding box center [930, 412] width 1234 height 34
click at [313, 395] on select "Select Item... Final Inspection" at bounding box center [930, 412] width 1234 height 34
select select "5d98f003-6d41-4f8f-970a-1b1d481e433a"
click at [341, 513] on select "Select Item... Ellwood ([PERSON_NAME]) [EMAIL_ADDRESS][DOMAIN_NAME] ([PERSON_NA…" at bounding box center [930, 522] width 1234 height 34
select select "cd72df13-1819-4c17-818e-bd68a66556fb"
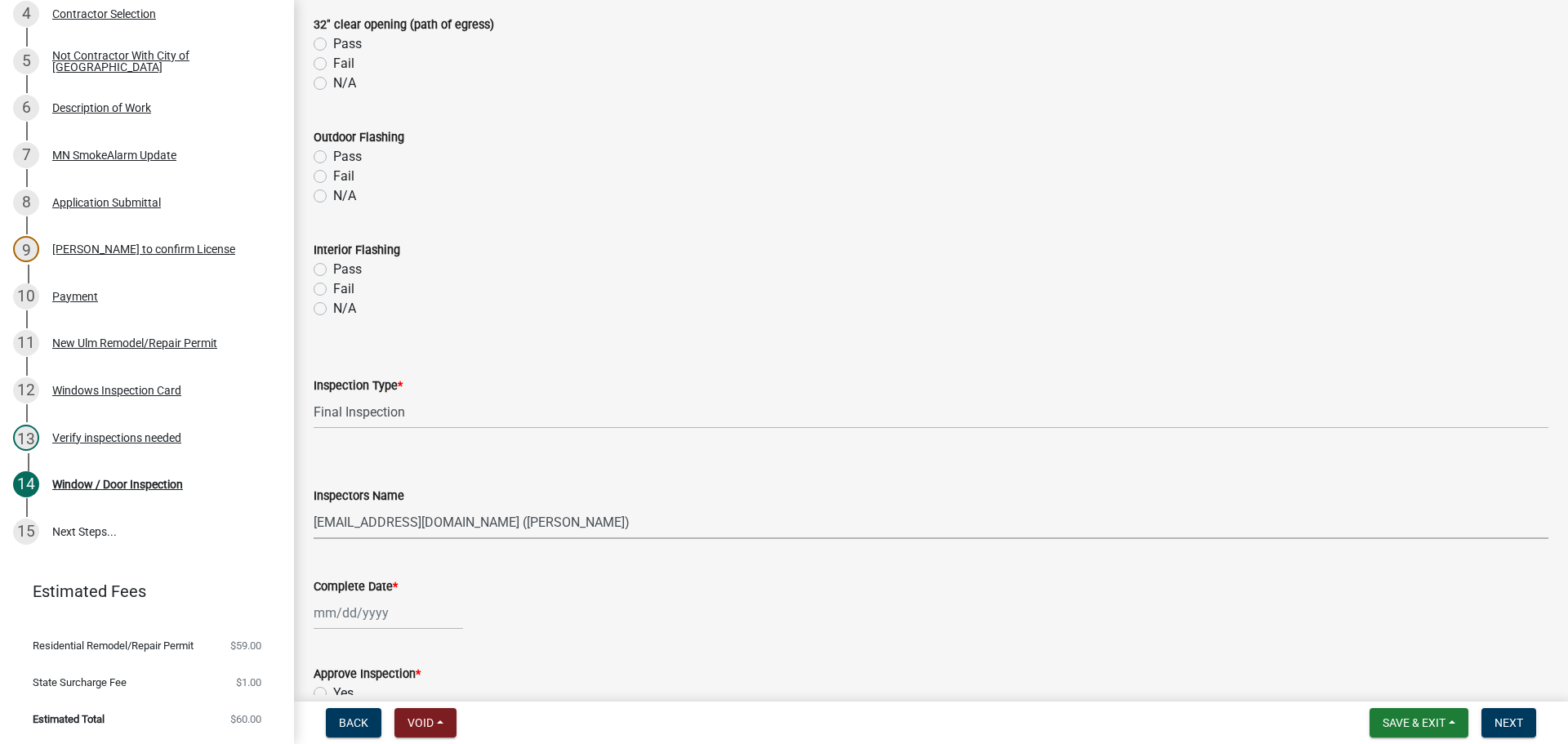
click at [313, 505] on select "Select Item... Ellwood ([PERSON_NAME]) [EMAIL_ADDRESS][DOMAIN_NAME] ([PERSON_NA…" at bounding box center [930, 522] width 1234 height 34
select select "9"
select select "2025"
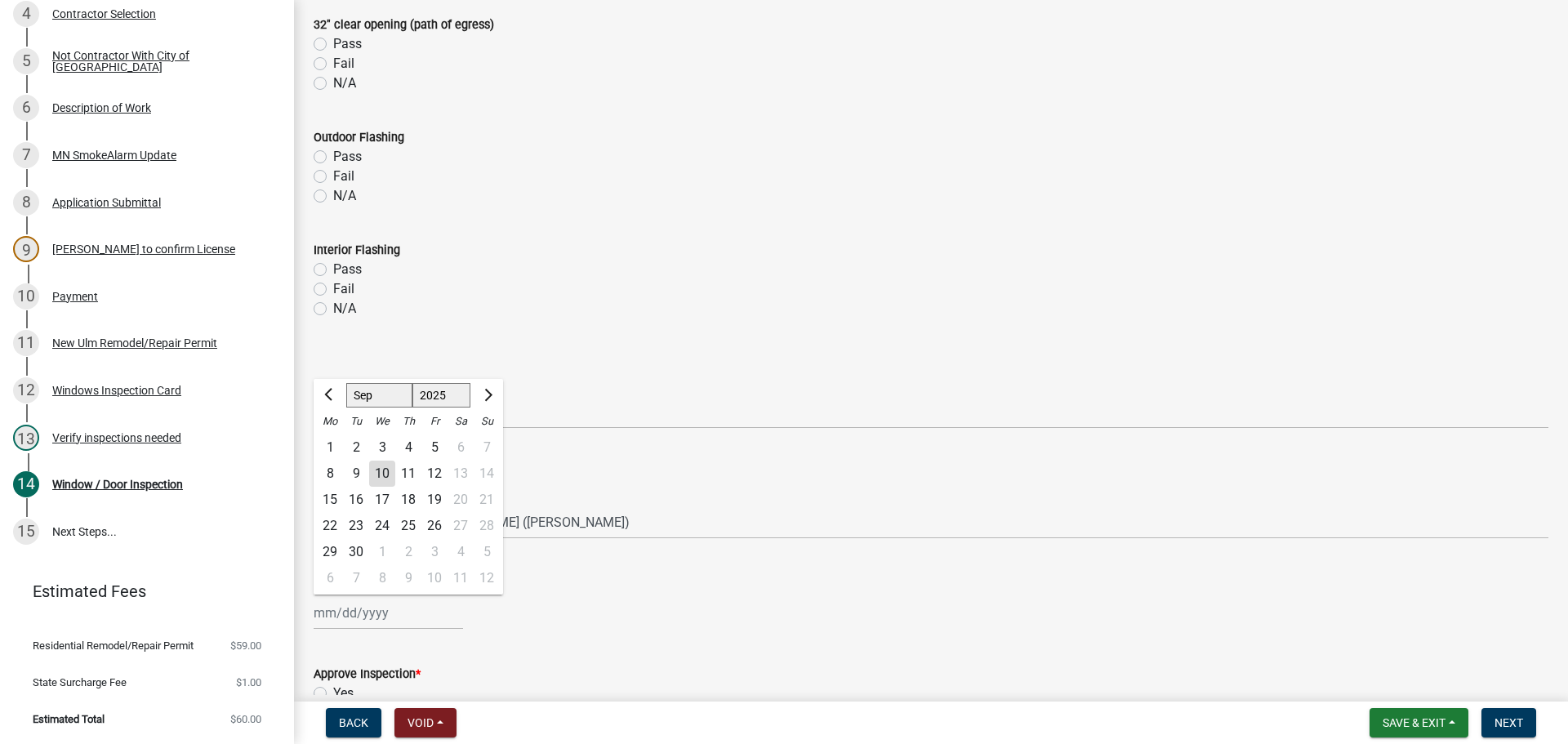
click at [358, 609] on div "[PERSON_NAME] Feb Mar Apr [PERSON_NAME][DATE] Oct Nov [DATE] 1526 1527 1528 152…" at bounding box center [388, 613] width 150 height 34
click at [380, 474] on div "10" at bounding box center [382, 473] width 27 height 27
type input "[DATE]"
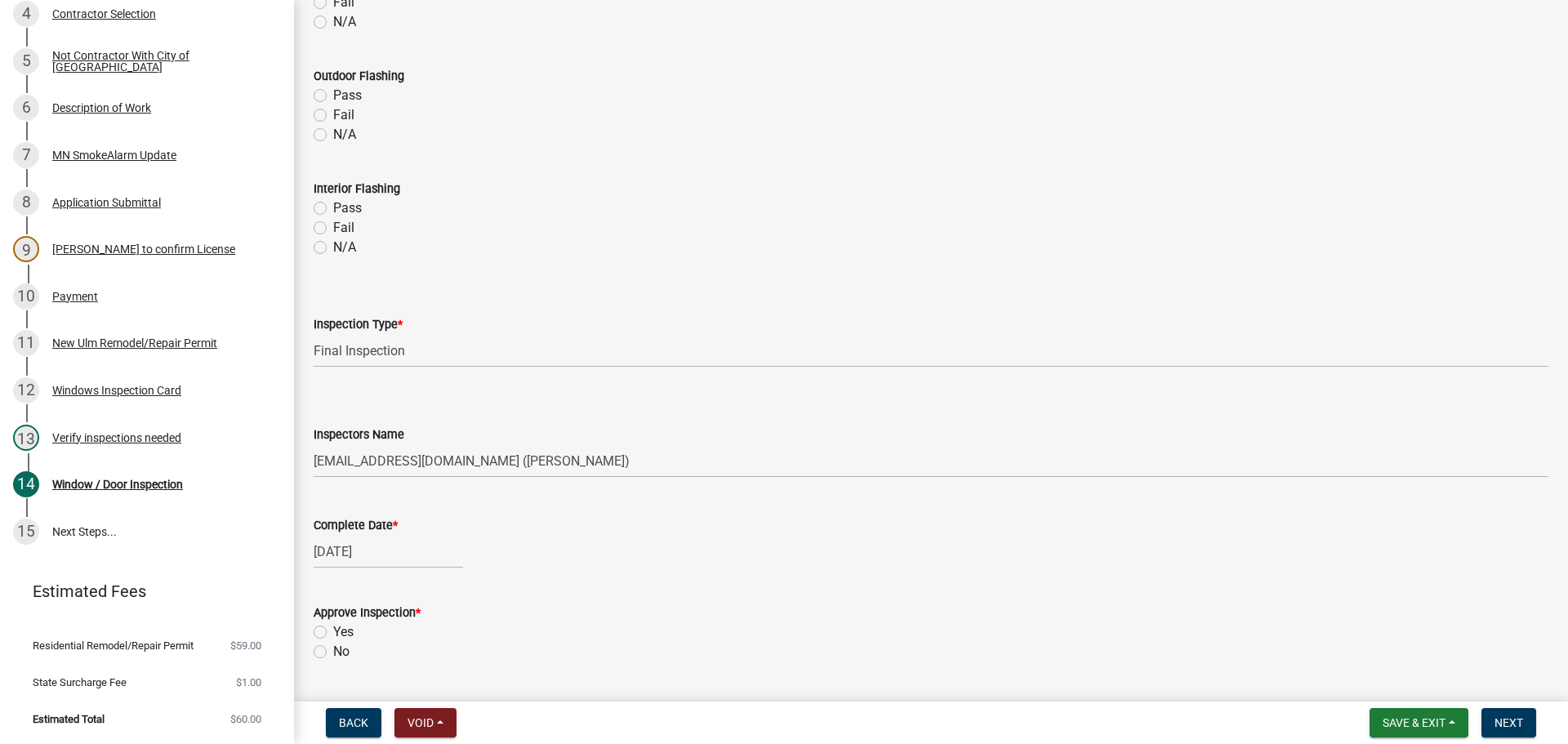
scroll to position [1062, 0]
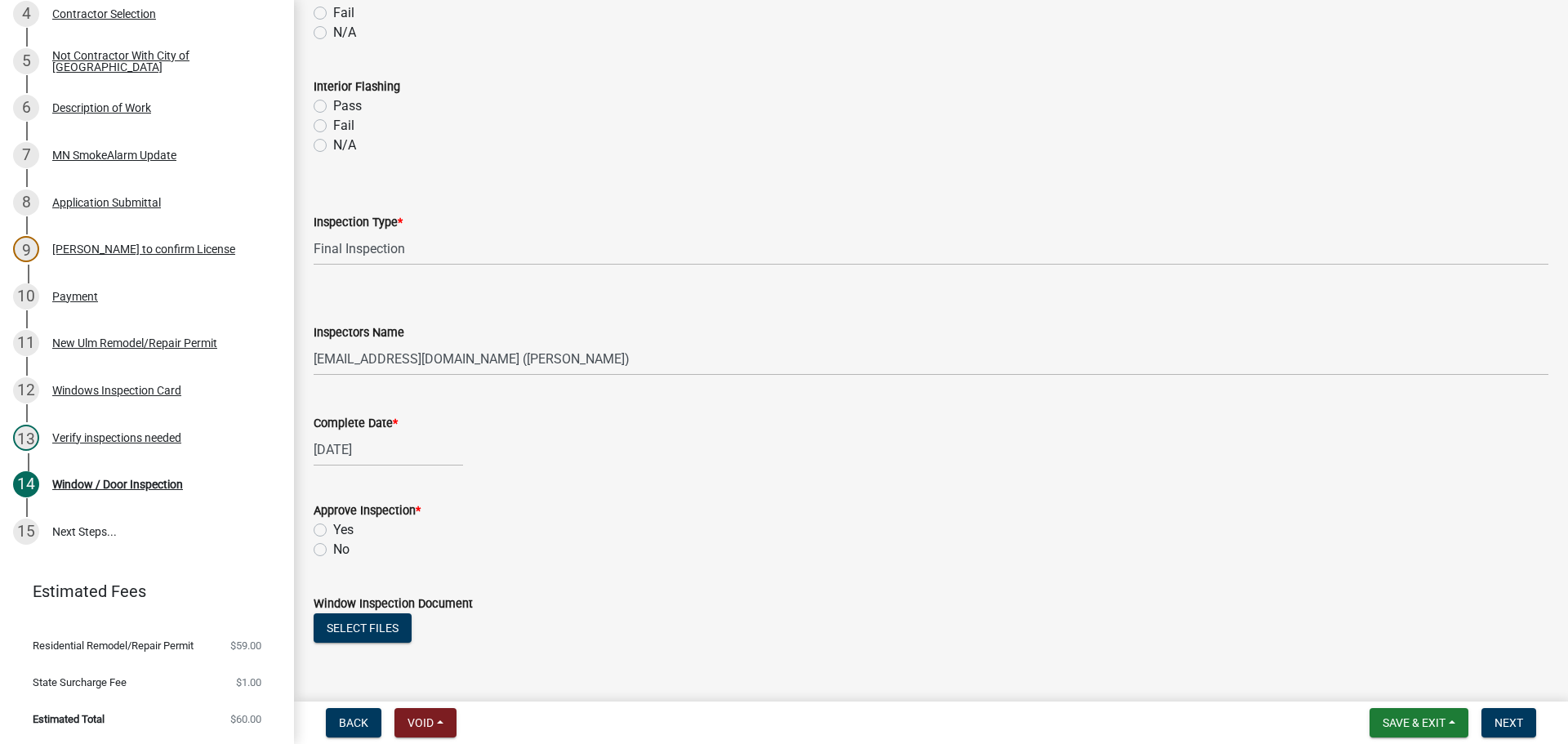
click at [334, 528] on label "Yes" at bounding box center [343, 530] width 20 height 19
click at [334, 528] on input "Yes" at bounding box center [339, 525] width 11 height 11
radio input "true"
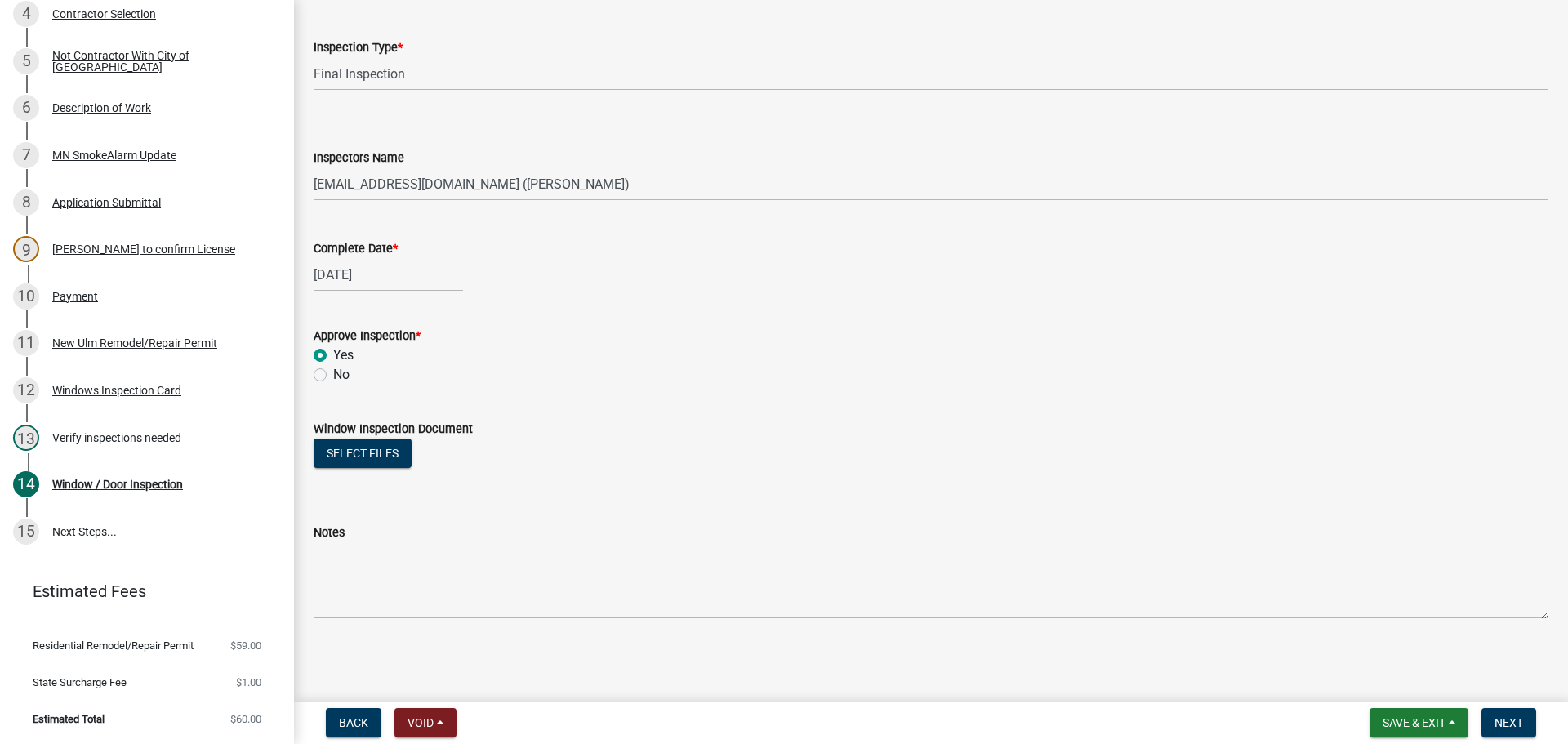
scroll to position [1237, 0]
click at [1512, 730] on button "Next" at bounding box center [1509, 722] width 55 height 29
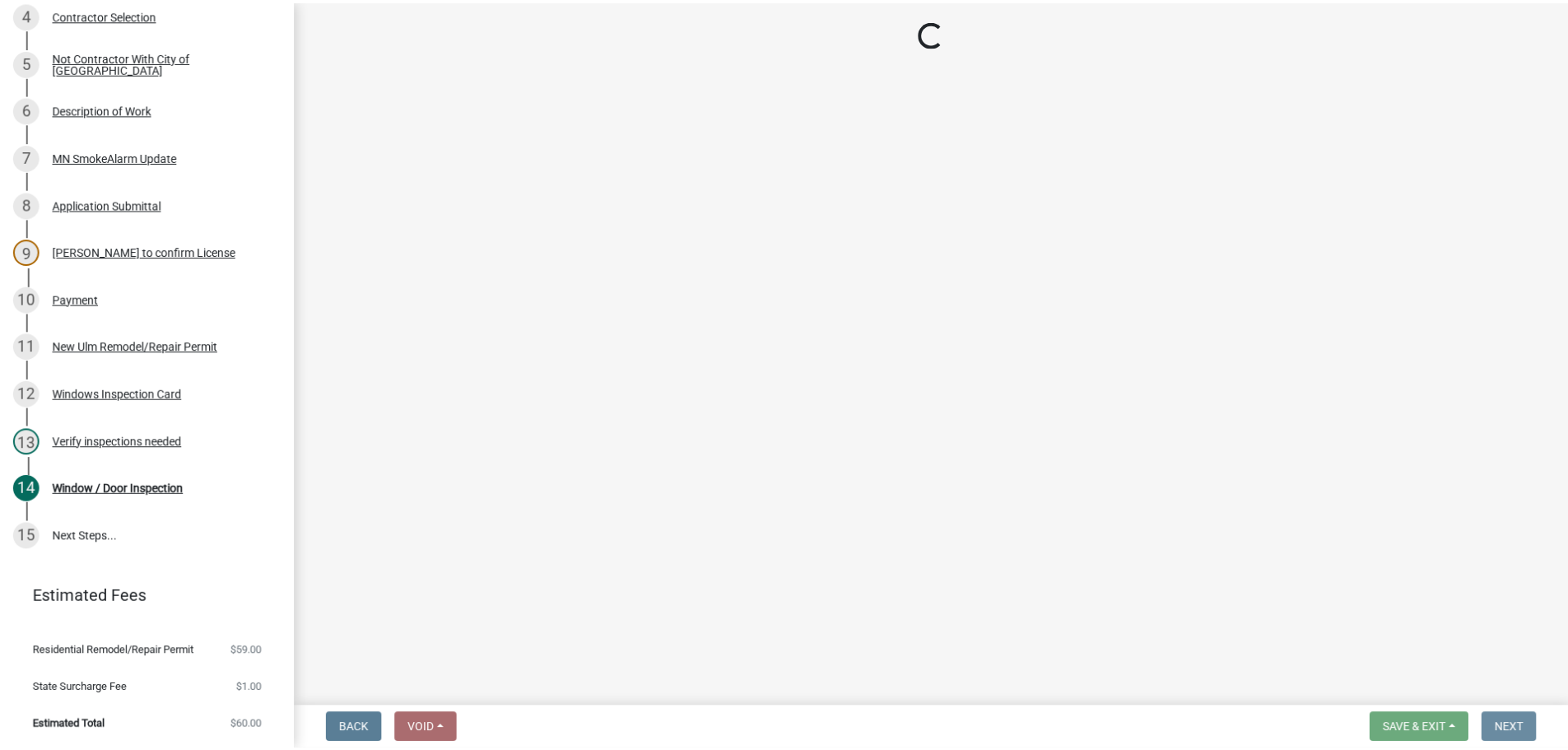
scroll to position [0, 0]
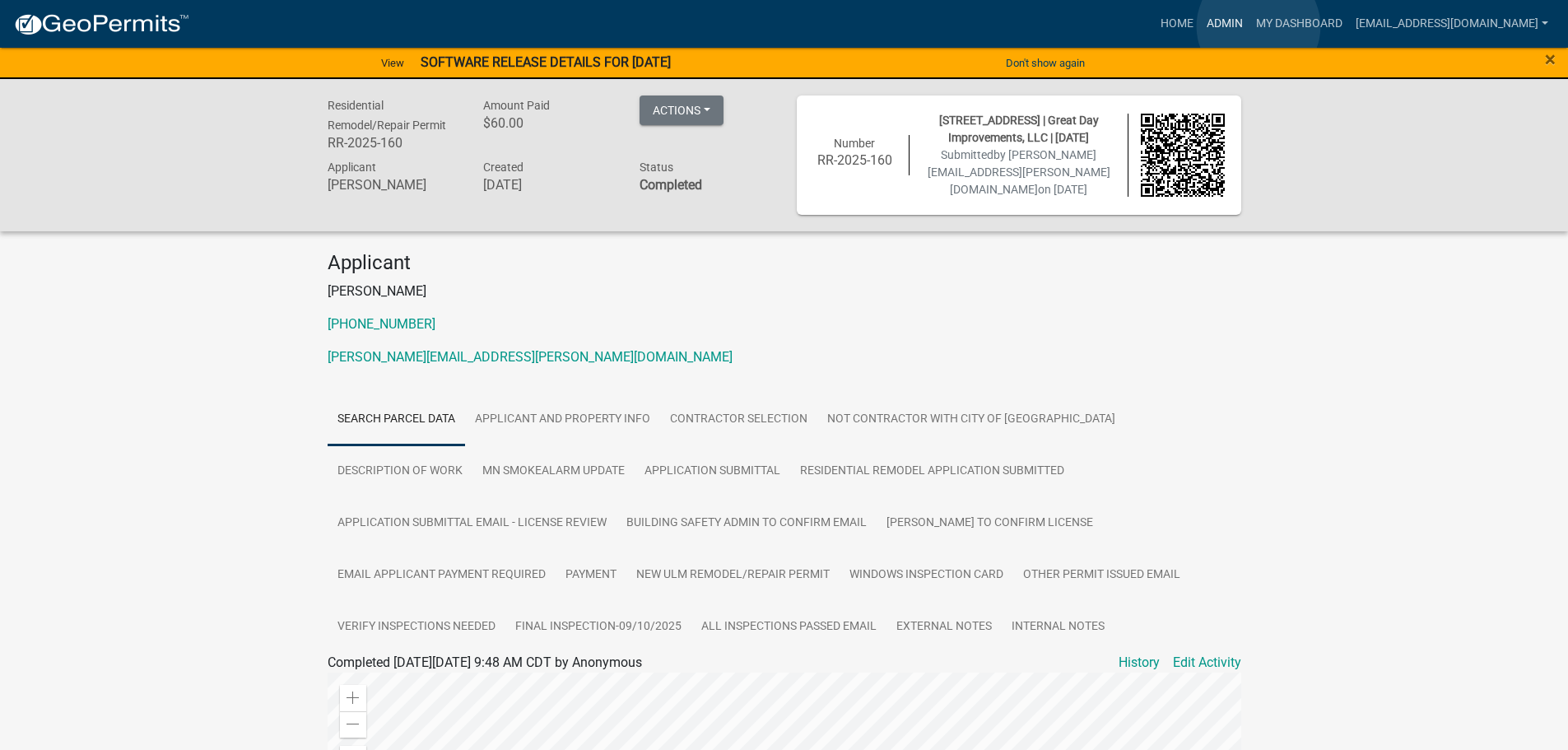
click at [1250, 27] on link "Admin" at bounding box center [1224, 23] width 49 height 31
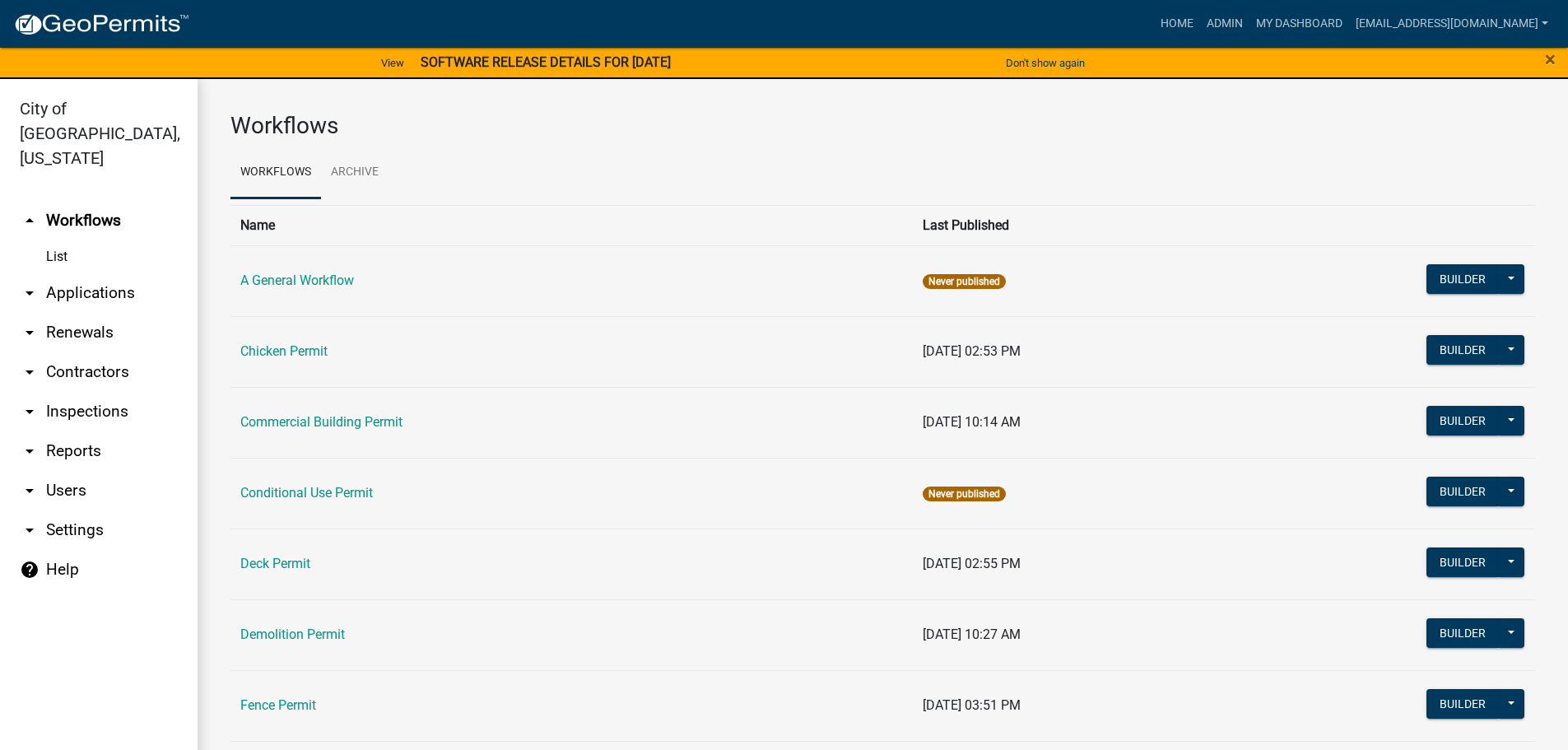
click at [101, 277] on link "arrow_drop_down Applications" at bounding box center [98, 293] width 197 height 39
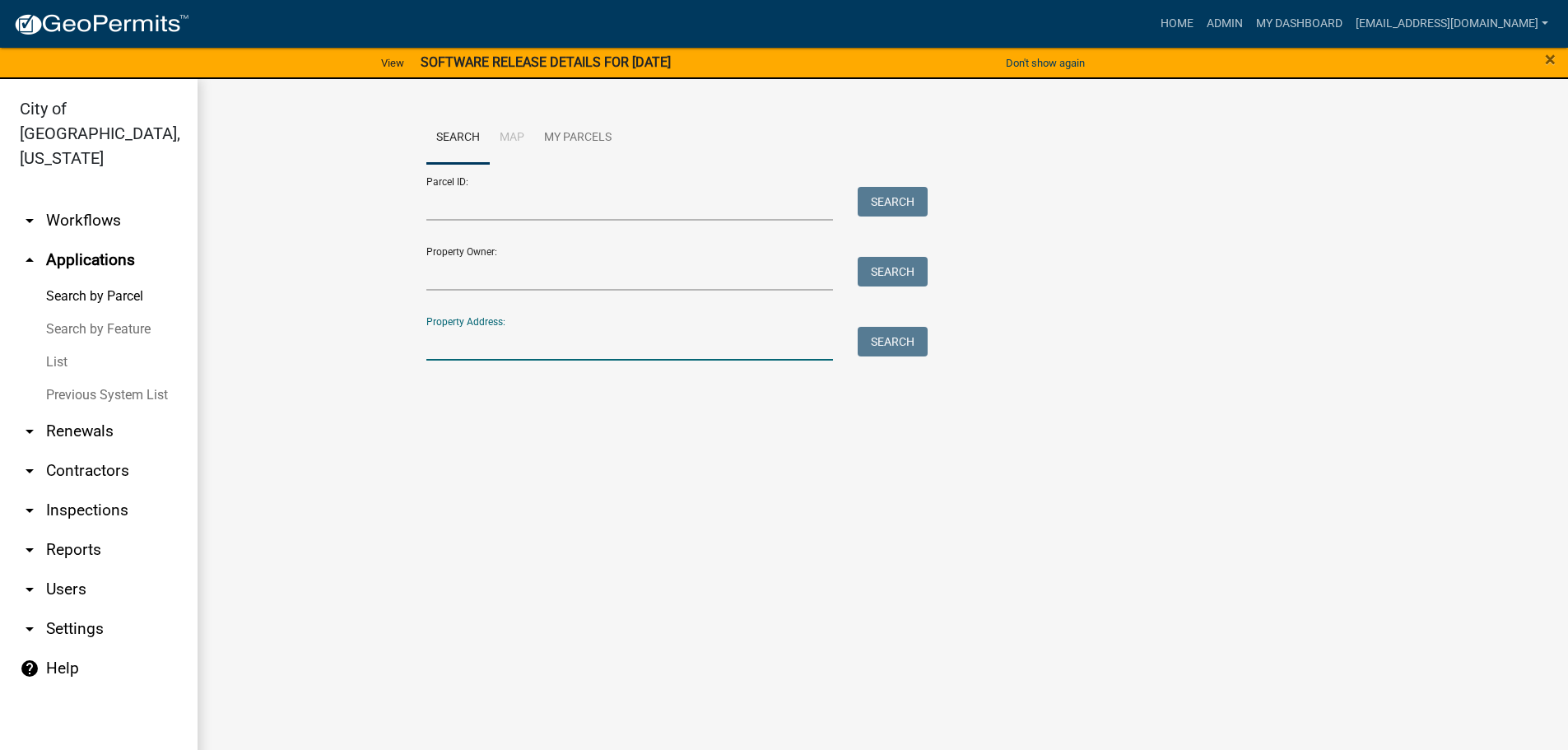
click at [451, 344] on input "Property Address:" at bounding box center [630, 343] width 408 height 34
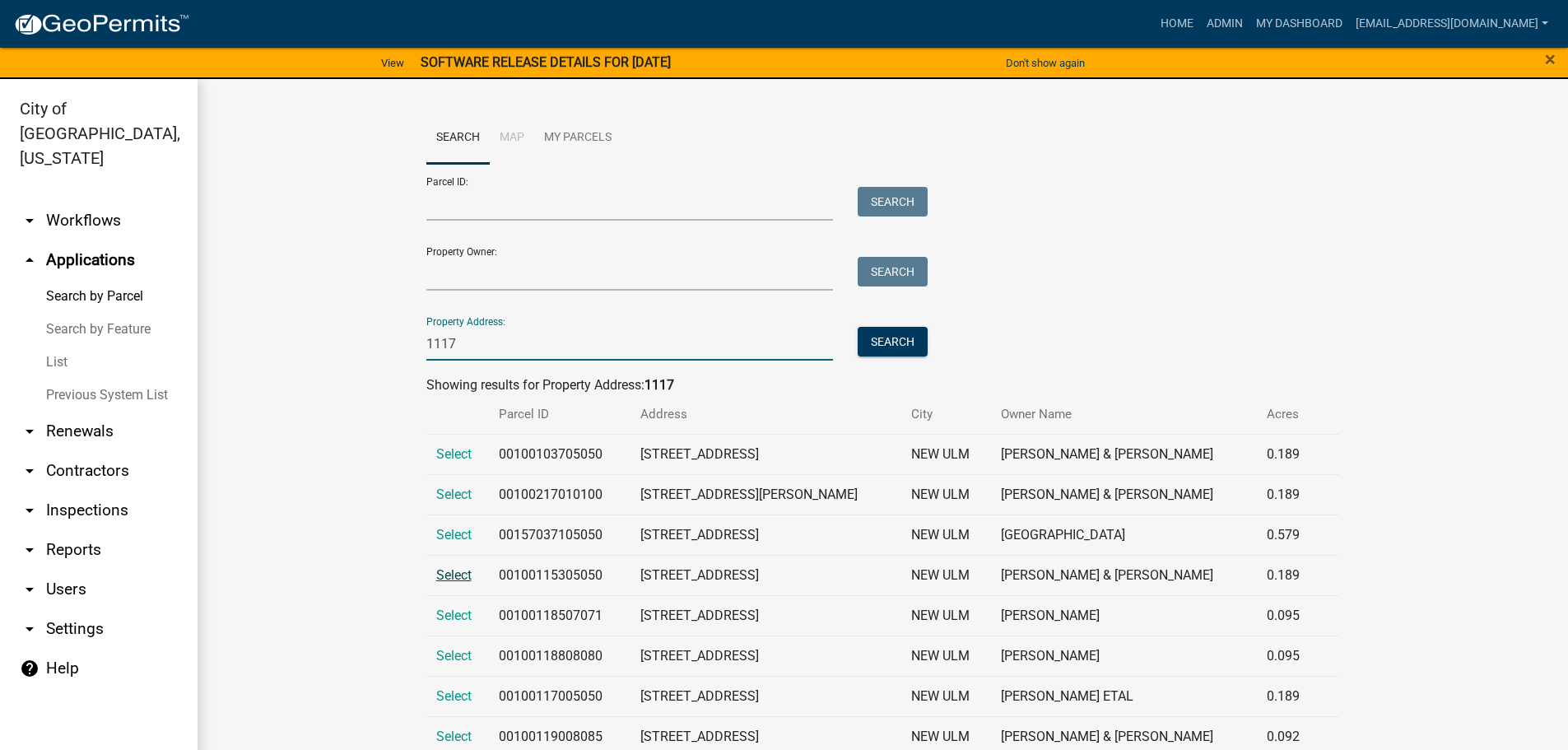
type input "1117"
click at [461, 578] on span "Select" at bounding box center [454, 575] width 36 height 16
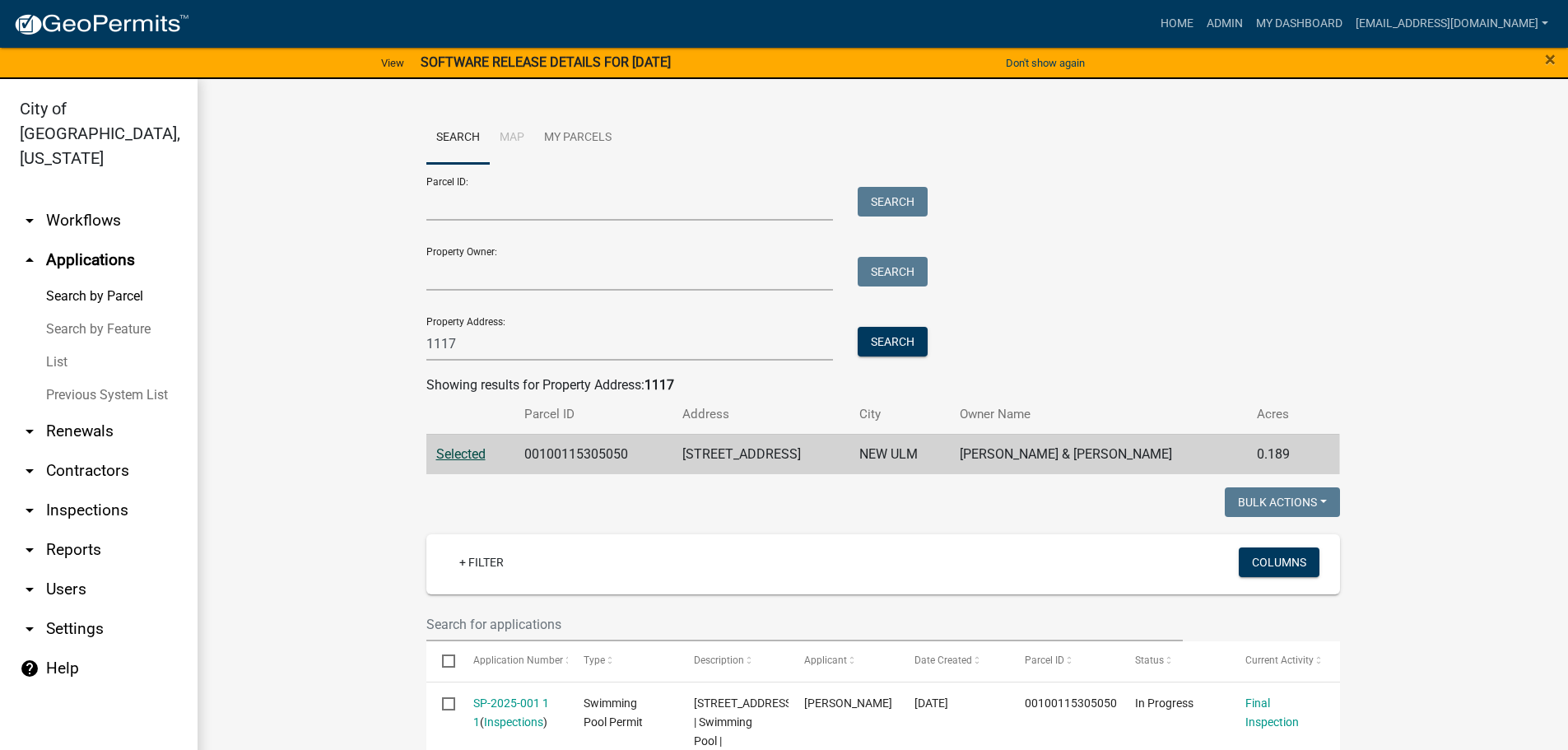
scroll to position [247, 0]
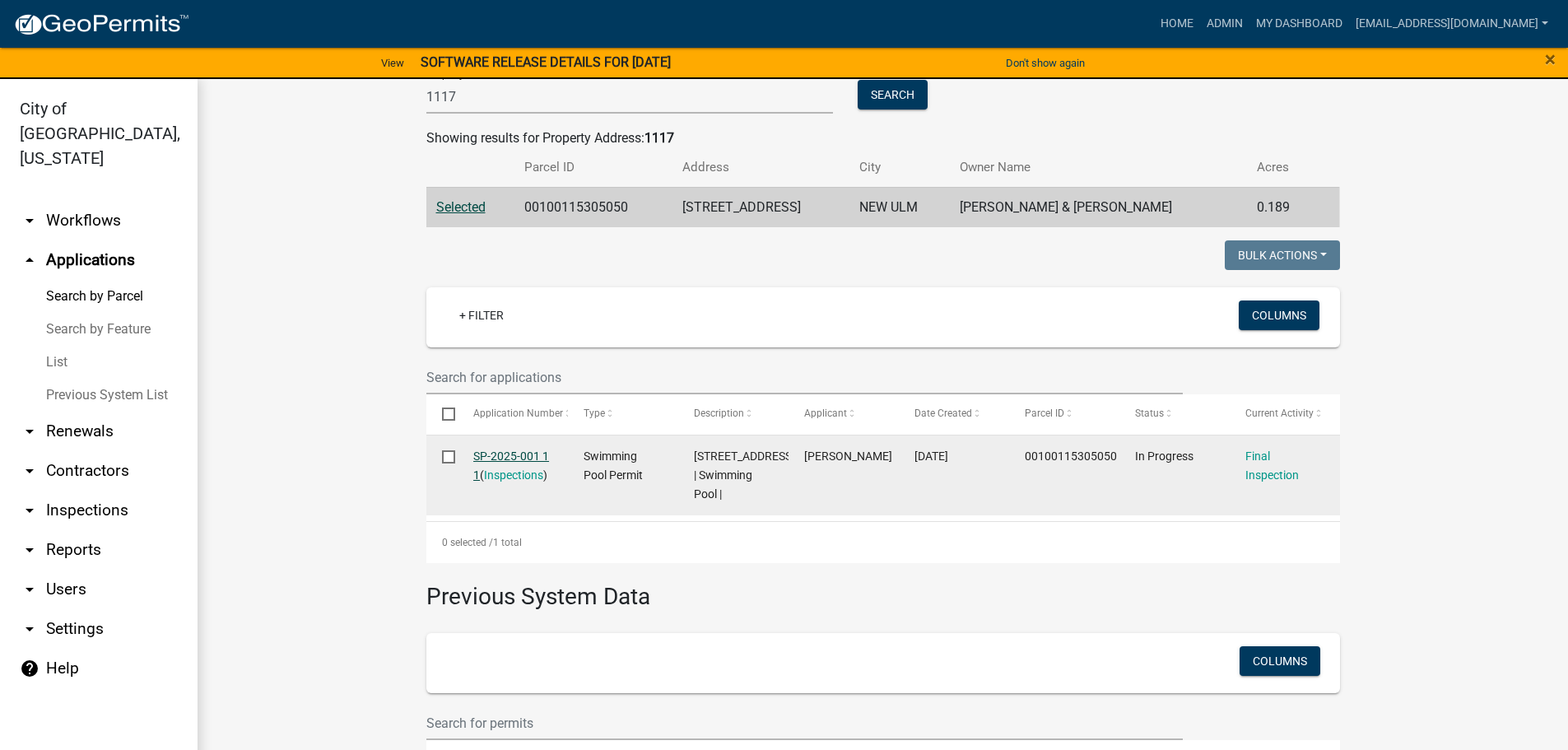
click at [513, 461] on link "SP-2025-001 1 1" at bounding box center [511, 466] width 76 height 32
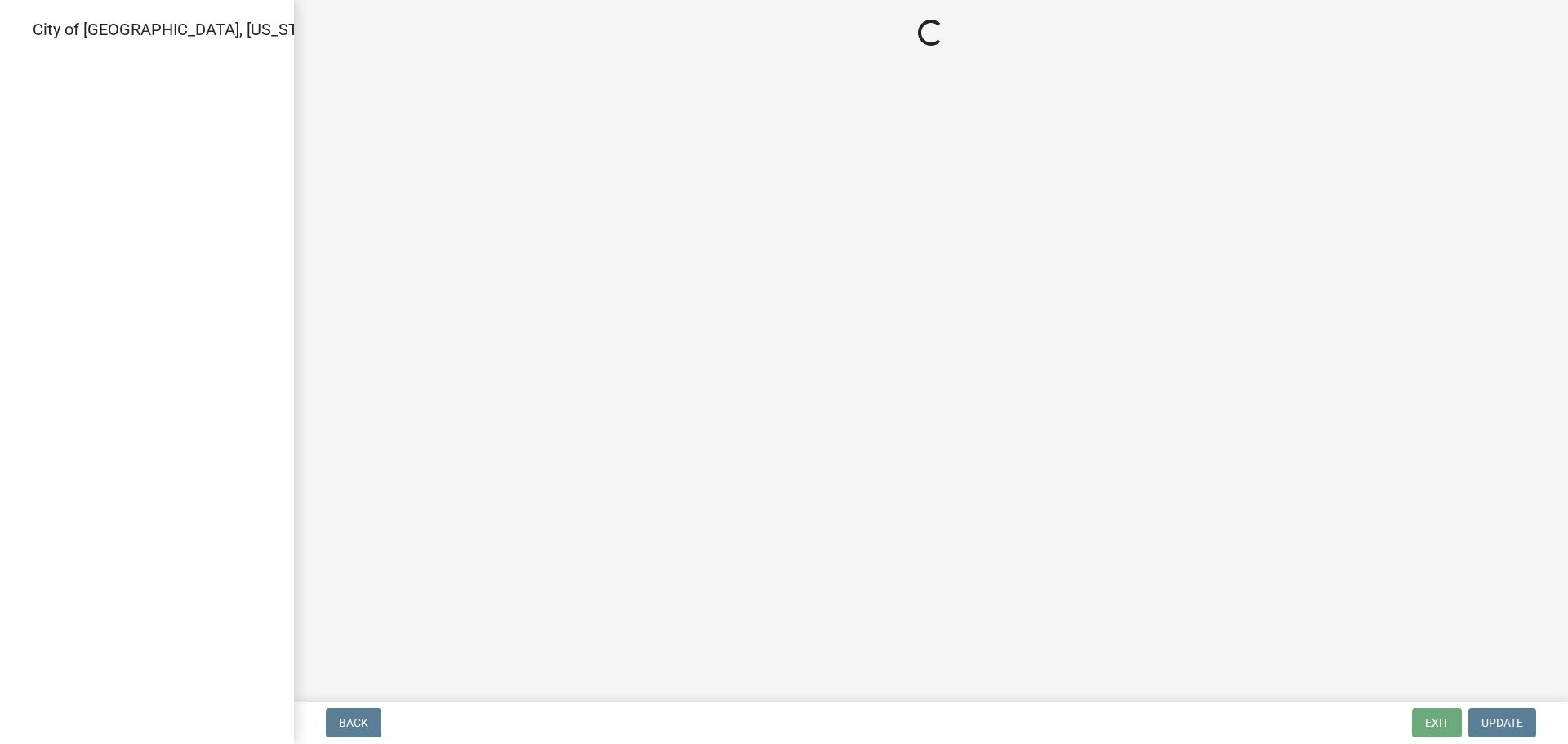
select select "805d55ac-e238-4e04-8f8e-acc067f36c3e"
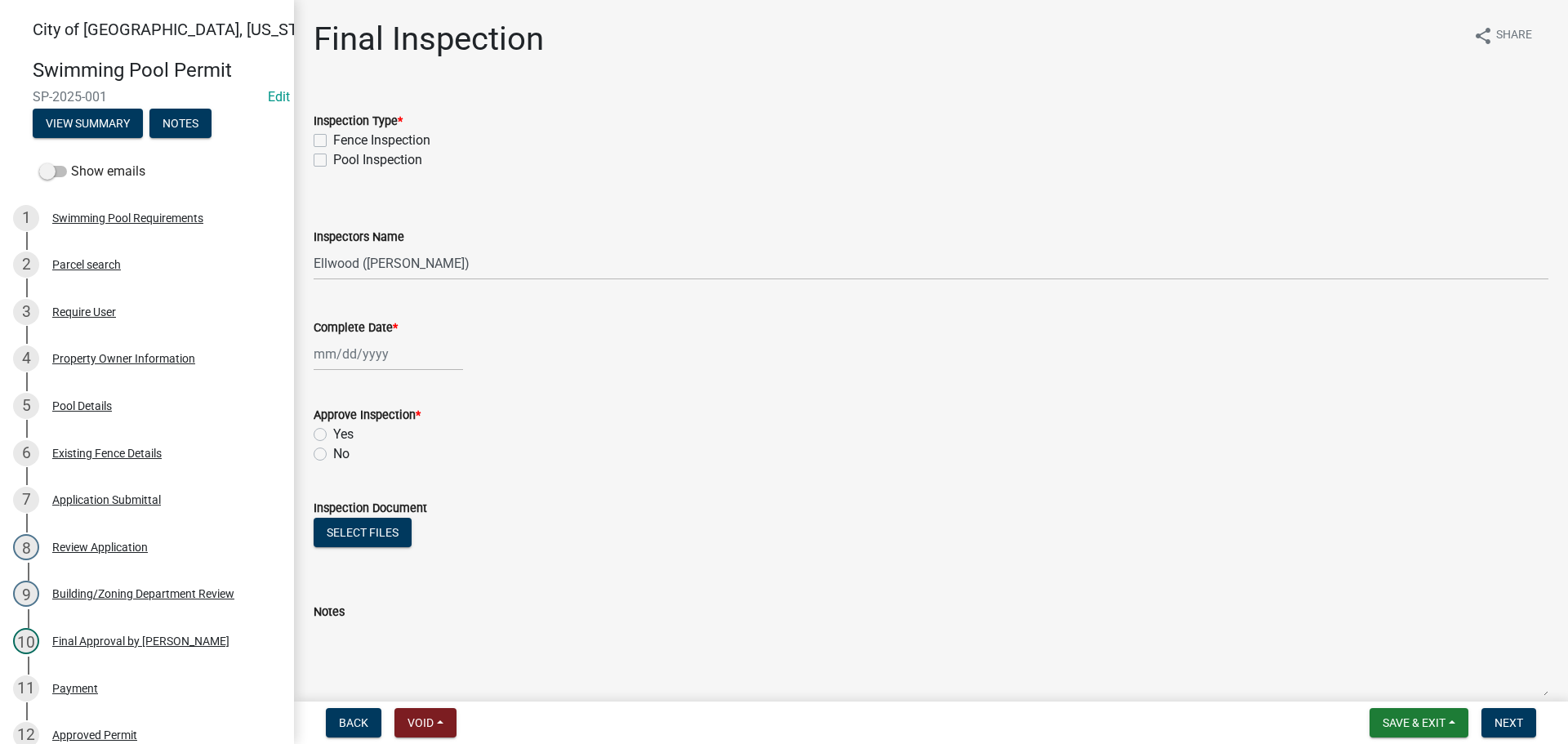
click at [334, 140] on label "Fence Inspection" at bounding box center [382, 141] width 97 height 19
click at [334, 140] on input "Fence Inspection" at bounding box center [339, 136] width 11 height 11
checkbox input "true"
click at [334, 156] on label "Pool Inspection" at bounding box center [378, 160] width 89 height 19
click at [334, 156] on input "Pool Inspection" at bounding box center [339, 156] width 11 height 11
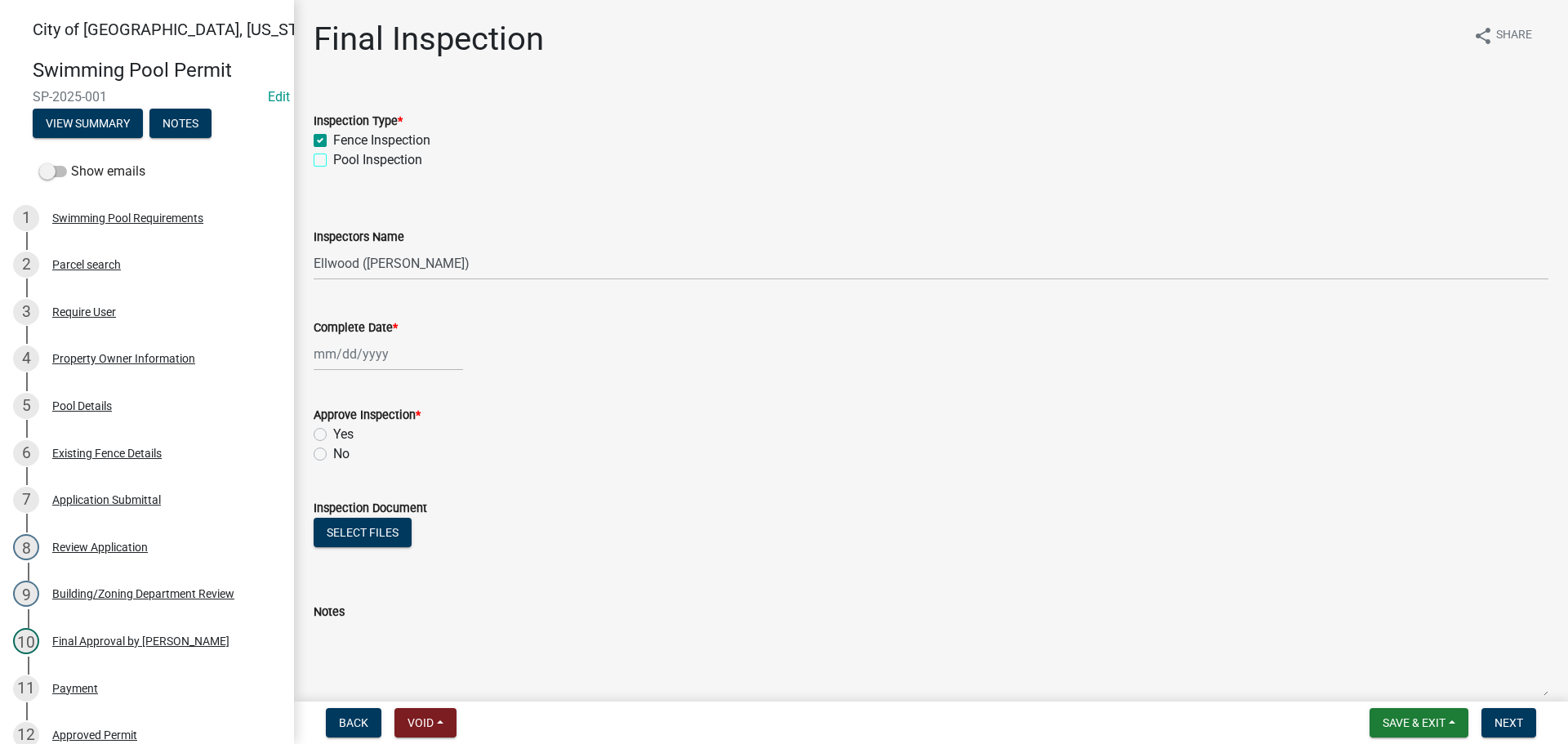
checkbox input "true"
click at [350, 266] on select "Select Item... Ellwood ([PERSON_NAME]) [EMAIL_ADDRESS][DOMAIN_NAME] ([PERSON_NA…" at bounding box center [930, 264] width 1234 height 34
select select "cd72df13-1819-4c17-818e-bd68a66556fb"
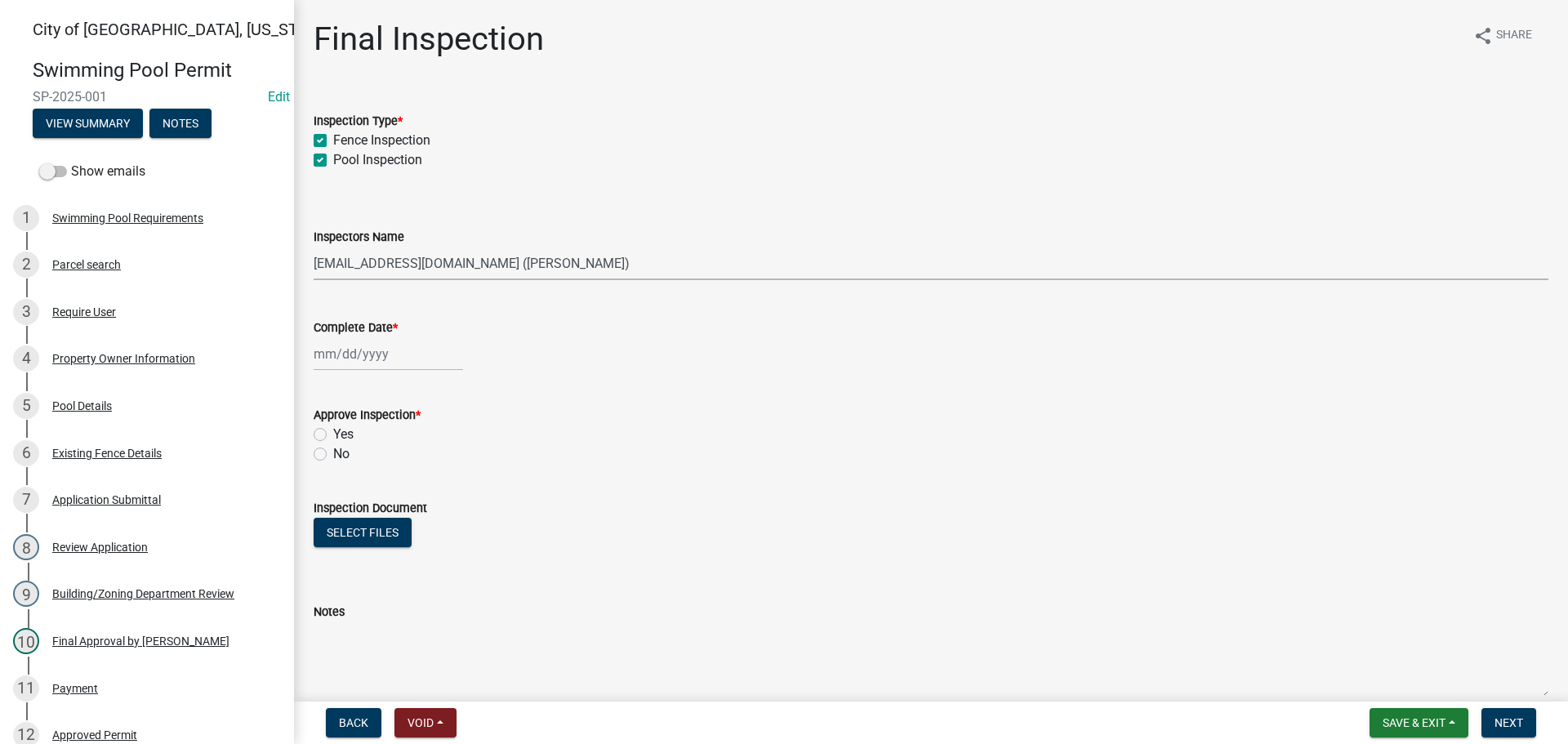
click at [313, 247] on select "Select Item... Ellwood ([PERSON_NAME]) [EMAIL_ADDRESS][DOMAIN_NAME] ([PERSON_NA…" at bounding box center [930, 264] width 1234 height 34
select select "9"
select select "2025"
click at [328, 348] on div "[PERSON_NAME] Feb Mar Apr [PERSON_NAME][DATE] Oct Nov [DATE] 1526 1527 1528 152…" at bounding box center [388, 354] width 150 height 34
click at [387, 461] on div "10" at bounding box center [382, 467] width 27 height 27
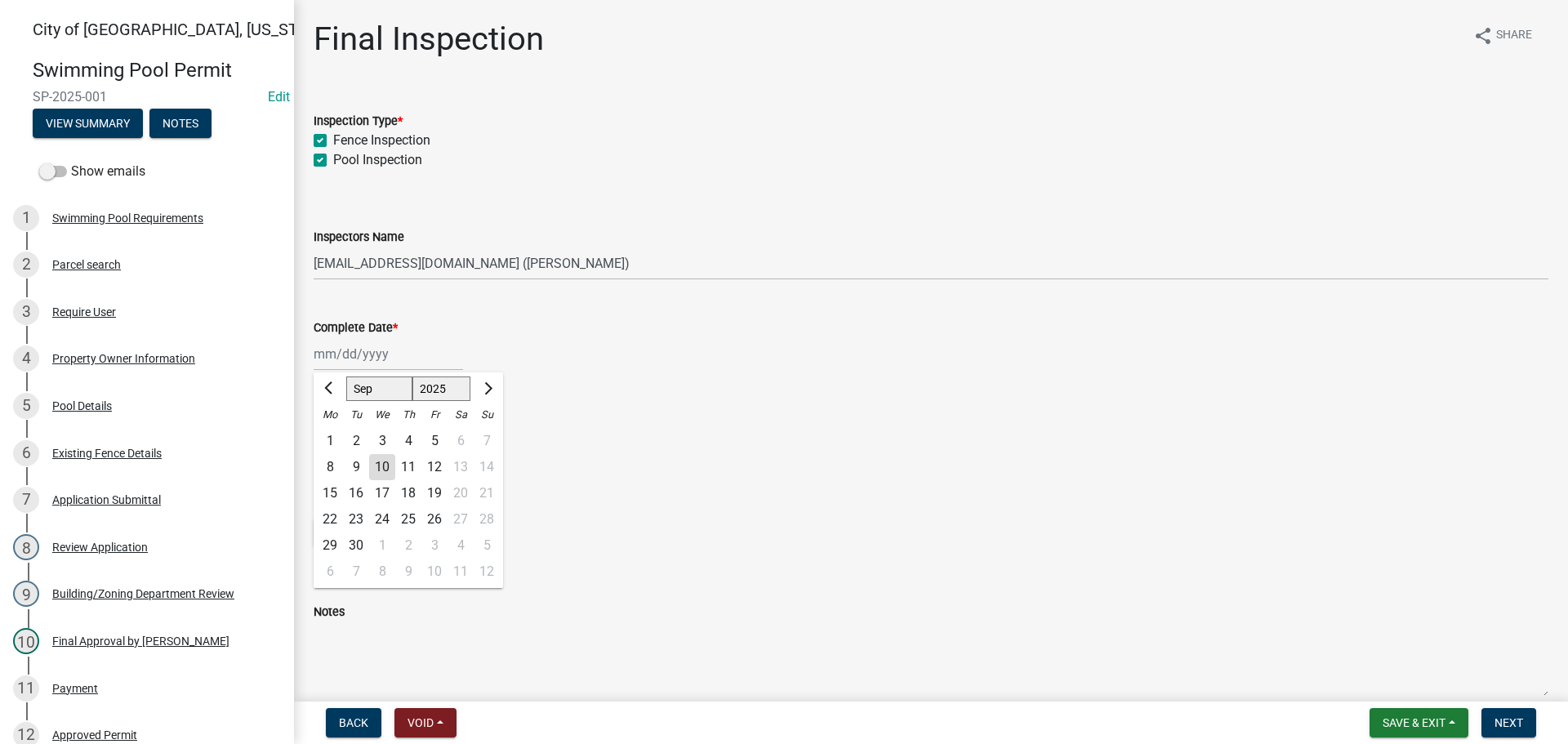
type input "[DATE]"
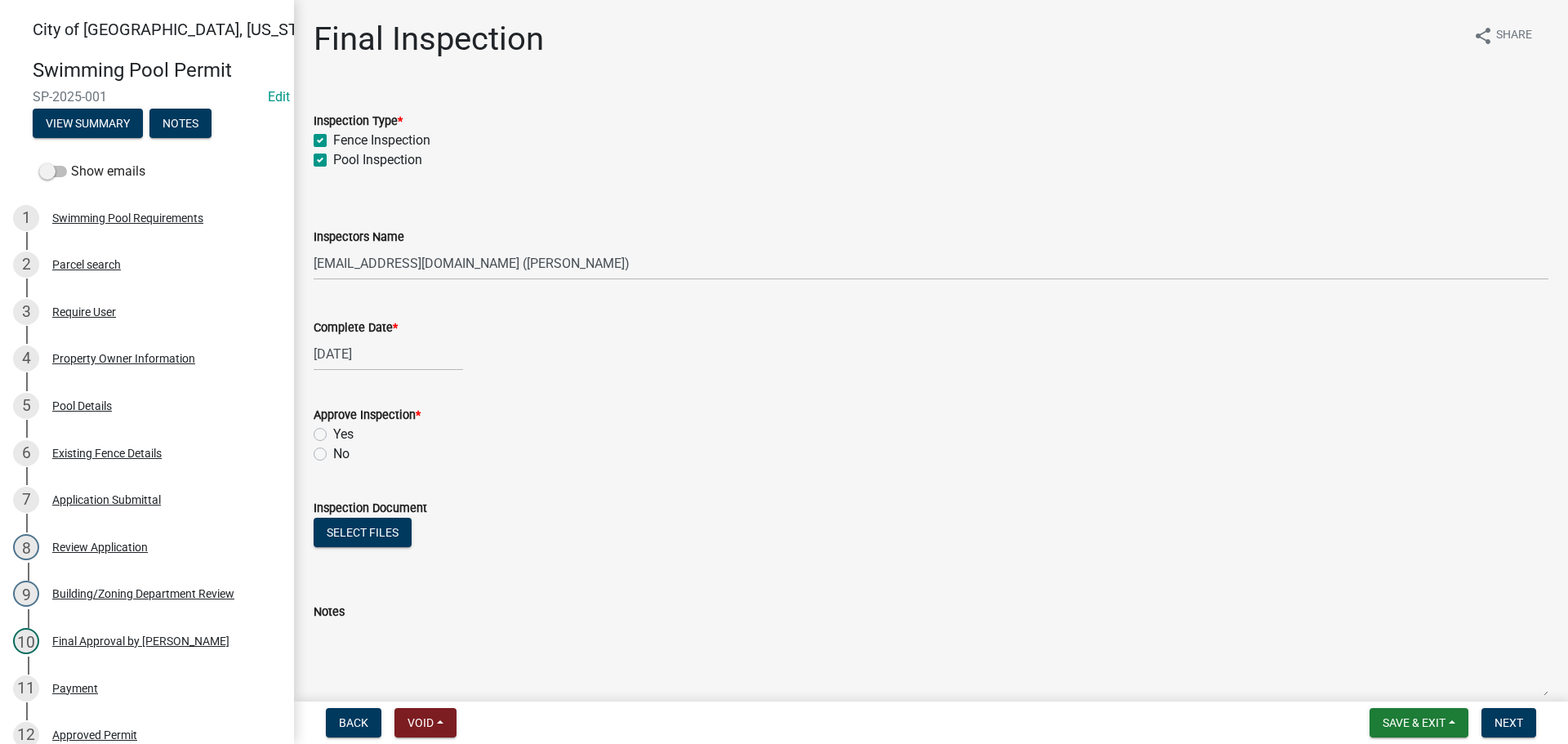
click at [334, 429] on label "Yes" at bounding box center [343, 434] width 20 height 19
click at [334, 429] on input "Yes" at bounding box center [339, 430] width 11 height 11
radio input "true"
click at [1503, 722] on span "Next" at bounding box center [1509, 722] width 28 height 13
